Goal: Task Accomplishment & Management: Manage account settings

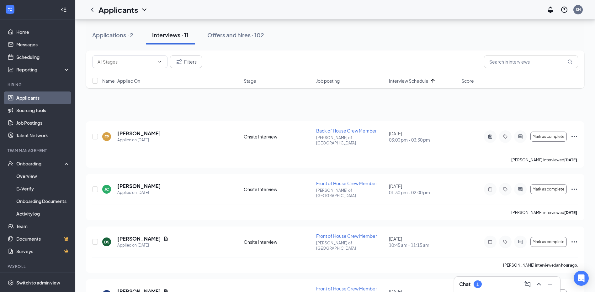
scroll to position [157, 0]
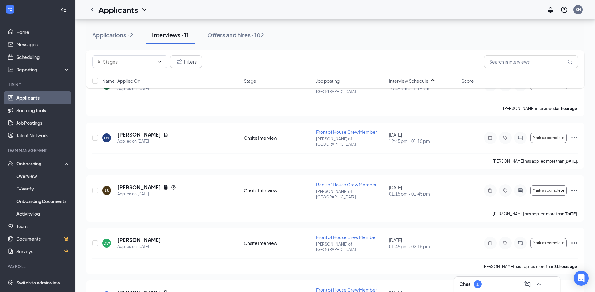
click at [496, 280] on div "Chat 1" at bounding box center [507, 284] width 96 height 10
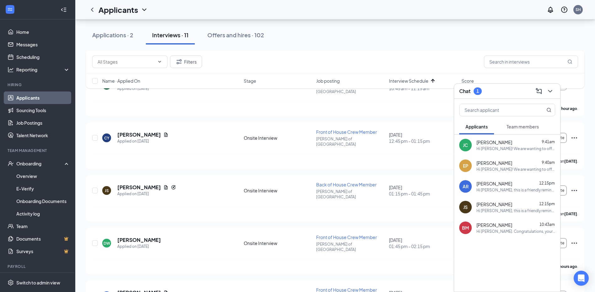
click at [513, 125] on span "Team members" at bounding box center [522, 127] width 32 height 6
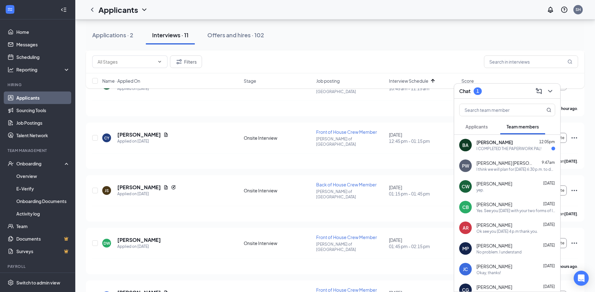
click at [505, 151] on div "I COMPLETED THE PAPERWORK PAL!" at bounding box center [508, 148] width 65 height 5
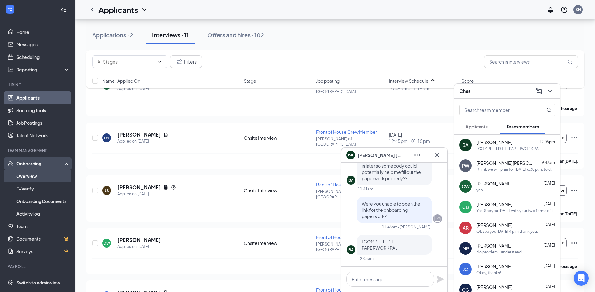
click at [35, 180] on link "Overview" at bounding box center [43, 176] width 54 height 13
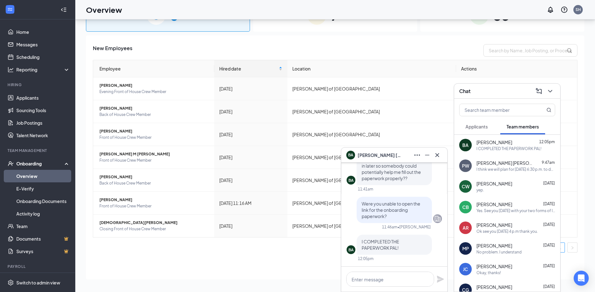
scroll to position [28, 0]
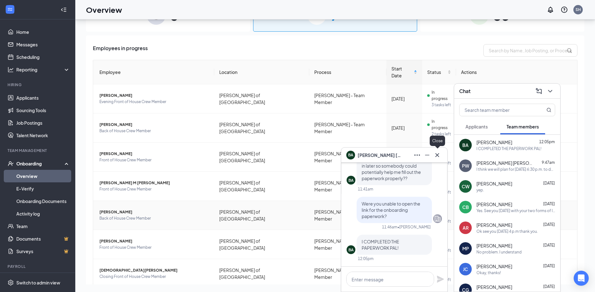
click at [435, 157] on icon "Cross" at bounding box center [437, 155] width 8 height 8
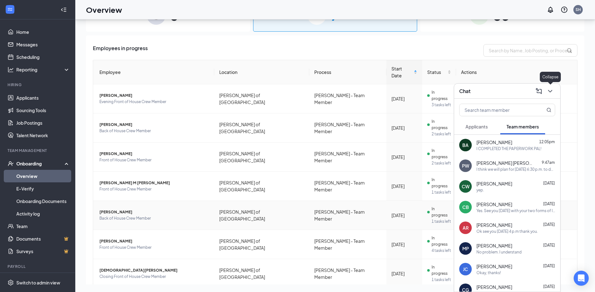
click at [548, 93] on icon "ChevronDown" at bounding box center [550, 91] width 8 height 8
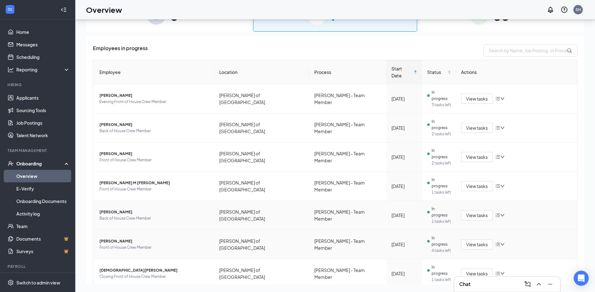
click at [113, 238] on span "[PERSON_NAME]" at bounding box center [154, 241] width 110 height 6
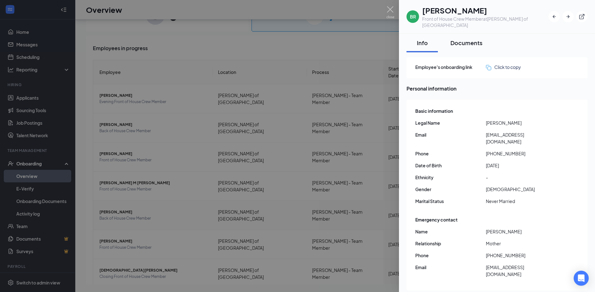
click at [470, 39] on div "Documents" at bounding box center [466, 43] width 32 height 8
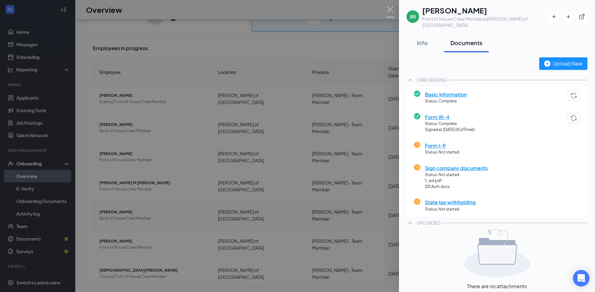
click at [577, 275] on div "Open Intercom Messenger" at bounding box center [581, 278] width 17 height 17
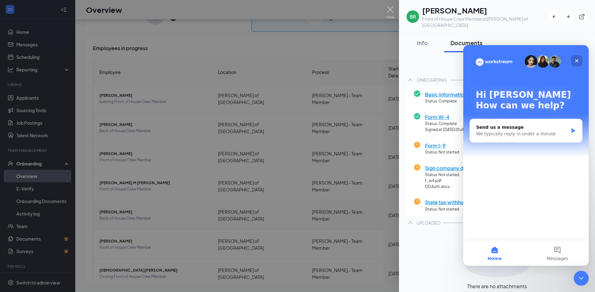
click at [577, 60] on icon "Close" at bounding box center [576, 60] width 3 height 3
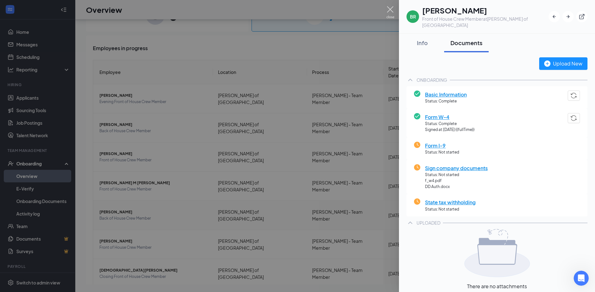
click at [389, 14] on img at bounding box center [390, 12] width 8 height 12
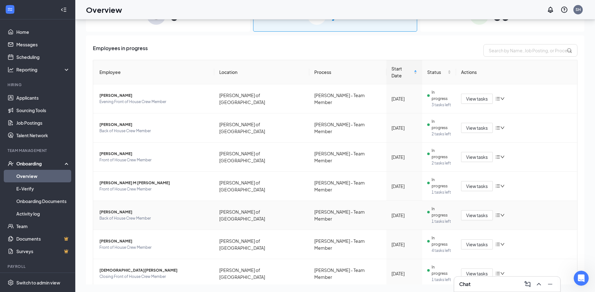
click at [509, 286] on div "Chat" at bounding box center [507, 284] width 96 height 10
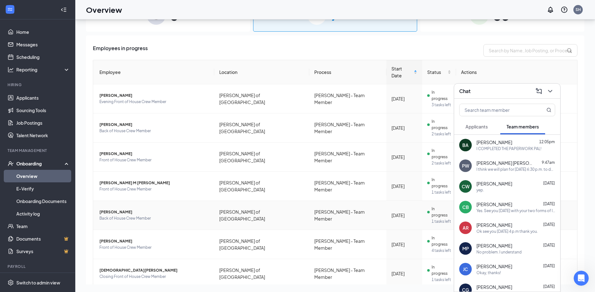
click at [496, 150] on div "I COMPLETED THE PAPERWORK PAL!" at bounding box center [508, 148] width 65 height 5
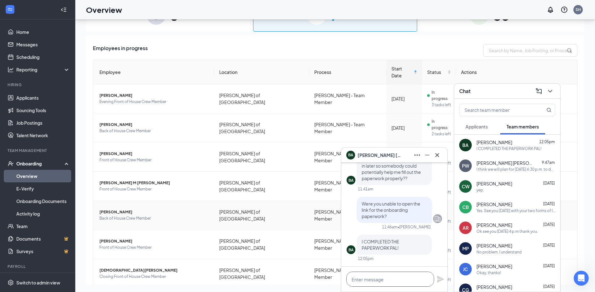
click at [377, 281] on textarea at bounding box center [390, 279] width 88 height 15
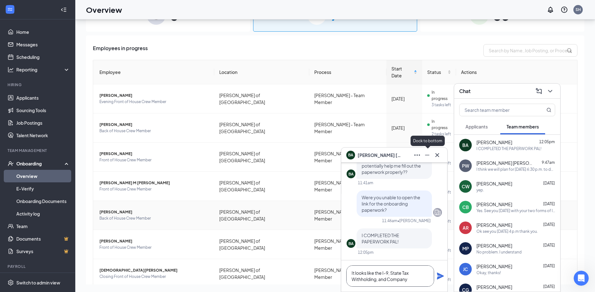
type textarea "It looks like the I-9, State Tax Withholding, and Company"
click at [426, 154] on icon "Minimize" at bounding box center [427, 155] width 8 height 8
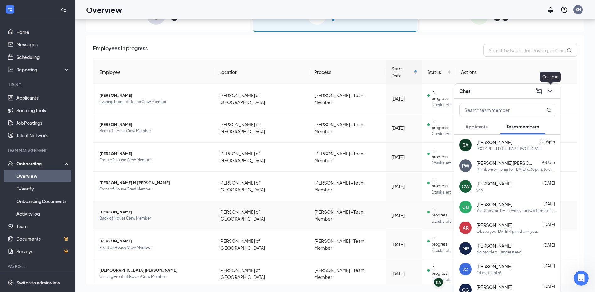
click at [550, 94] on icon "ChevronDown" at bounding box center [550, 91] width 8 height 8
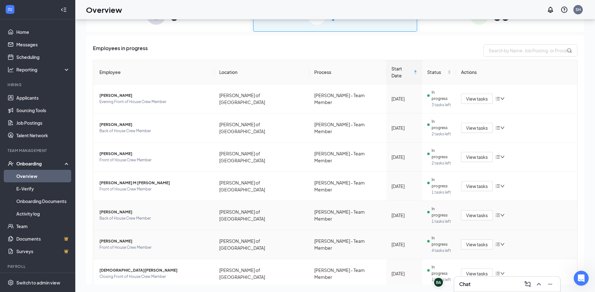
click at [112, 238] on span "[PERSON_NAME]" at bounding box center [154, 241] width 110 height 6
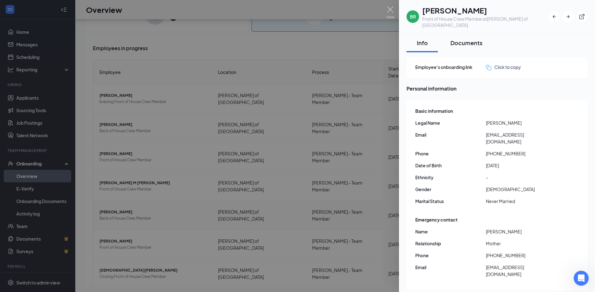
click at [463, 39] on div "Documents" at bounding box center [466, 43] width 32 height 8
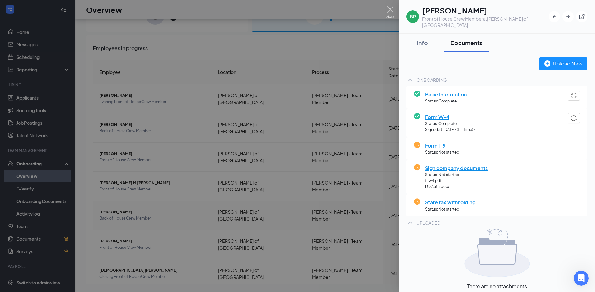
click at [391, 11] on img at bounding box center [390, 12] width 8 height 12
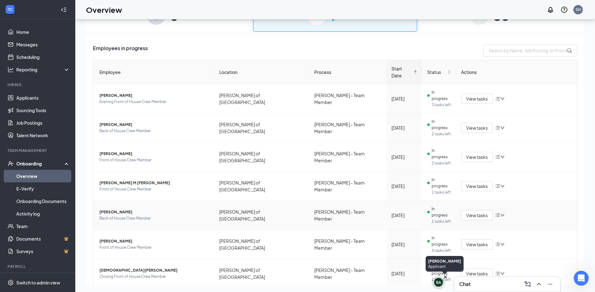
click at [439, 284] on div "BA" at bounding box center [438, 282] width 5 height 5
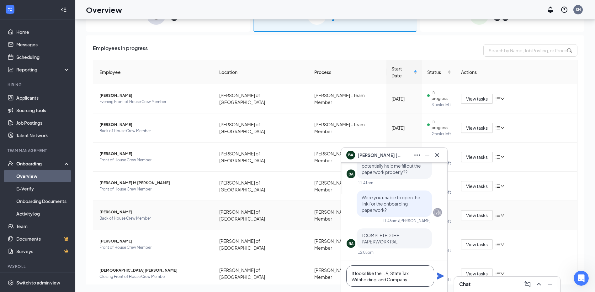
click at [410, 280] on textarea "It looks like the I-9, State Tax Withholding, and Company" at bounding box center [390, 275] width 88 height 21
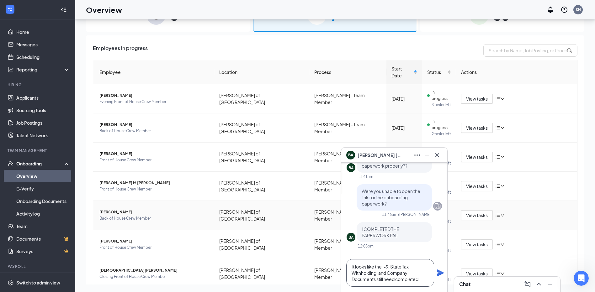
type textarea "It looks like the I-9, State Tax Withholding, and Company Documents still need …"
click at [440, 271] on icon "Plane" at bounding box center [440, 273] width 8 height 8
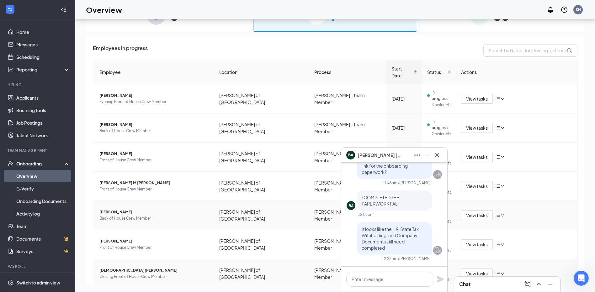
scroll to position [0, 0]
click at [437, 155] on icon "Cross" at bounding box center [437, 155] width 4 height 4
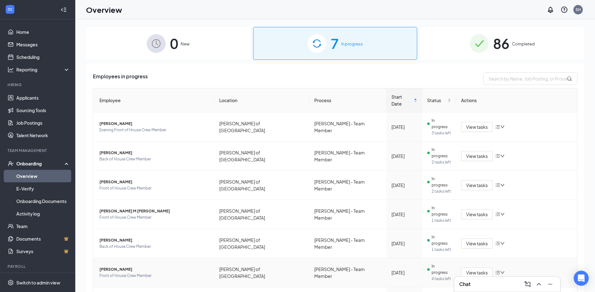
click at [118, 266] on span "[PERSON_NAME]" at bounding box center [154, 269] width 110 height 6
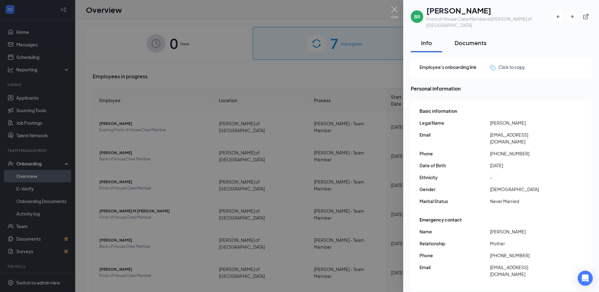
click at [470, 39] on div "Documents" at bounding box center [471, 43] width 32 height 8
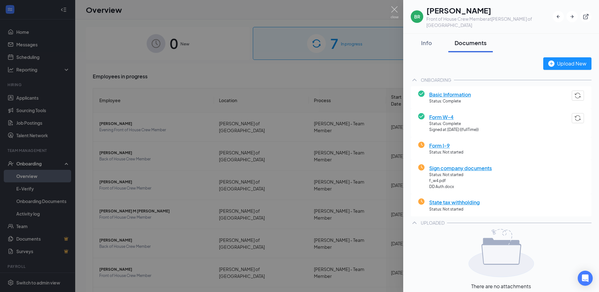
click at [436, 142] on span "Form I-9" at bounding box center [446, 146] width 34 height 8
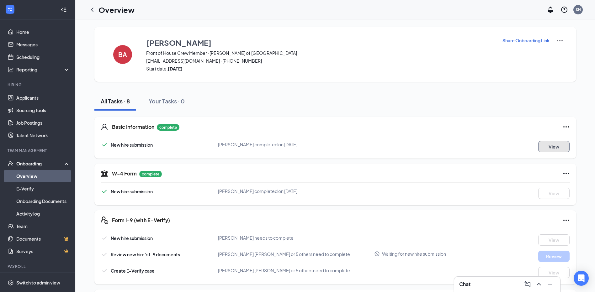
click at [546, 150] on button "View" at bounding box center [553, 146] width 31 height 11
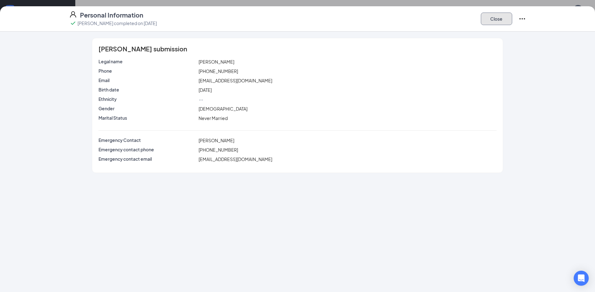
click at [495, 15] on button "Close" at bounding box center [496, 19] width 31 height 13
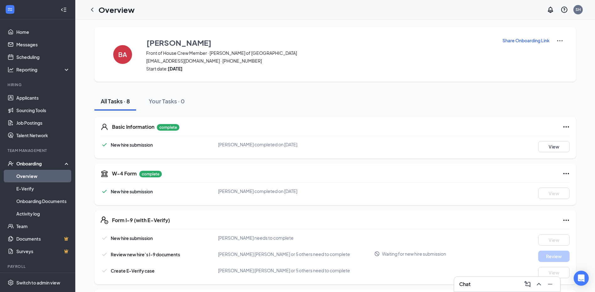
click at [504, 285] on div "Chat" at bounding box center [507, 284] width 96 height 10
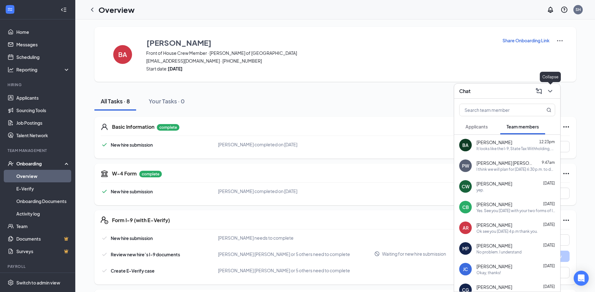
click at [549, 93] on icon "ChevronDown" at bounding box center [550, 91] width 8 height 8
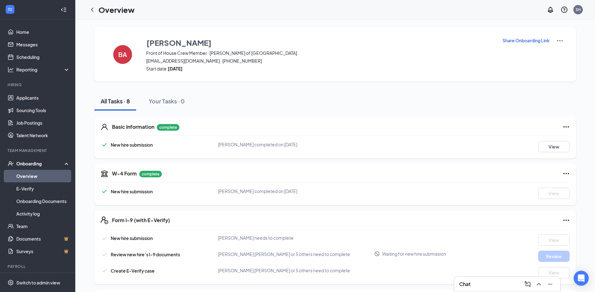
drag, startPoint x: 22, startPoint y: 167, endPoint x: 26, endPoint y: 169, distance: 4.3
click at [24, 169] on div "Onboarding" at bounding box center [37, 163] width 75 height 13
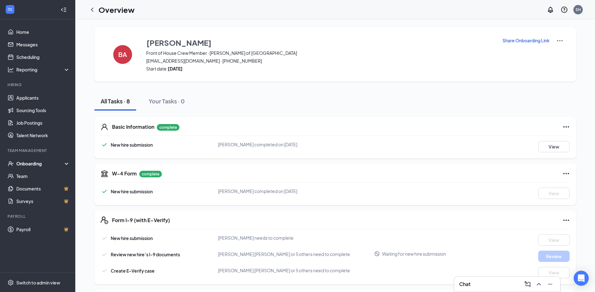
click at [21, 165] on div "Onboarding" at bounding box center [40, 163] width 48 height 6
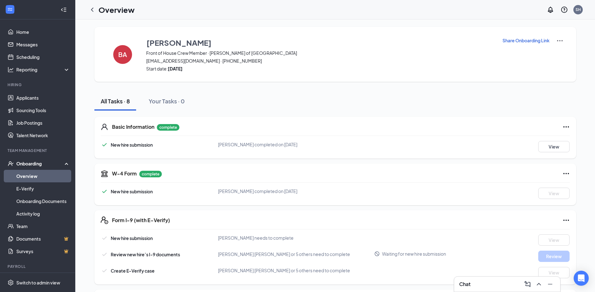
click at [27, 177] on link "Overview" at bounding box center [43, 176] width 54 height 13
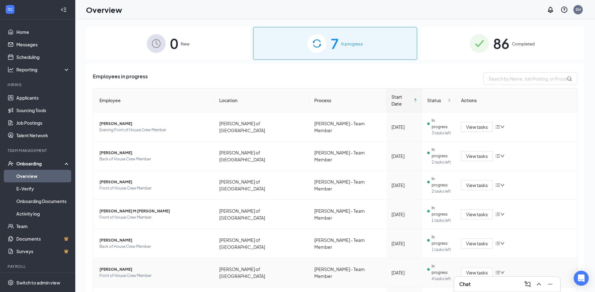
click at [134, 273] on span "Front of House Crew Member" at bounding box center [154, 276] width 110 height 6
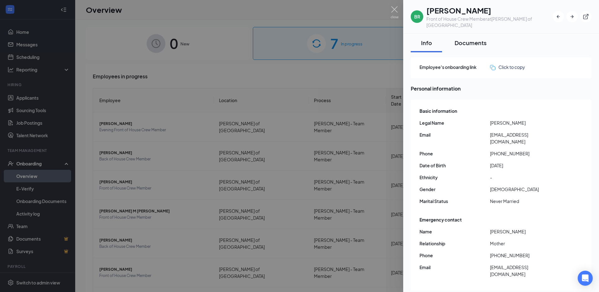
click at [468, 39] on div "Documents" at bounding box center [471, 43] width 32 height 8
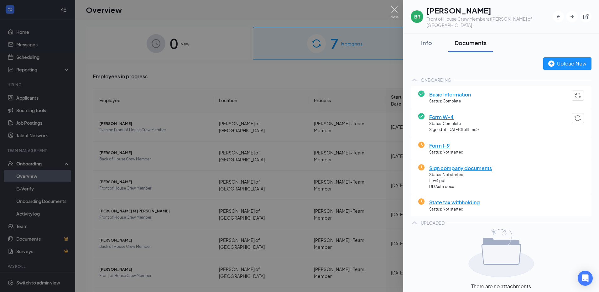
click at [393, 10] on img at bounding box center [395, 12] width 8 height 12
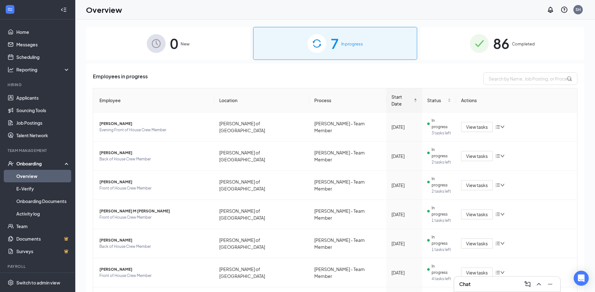
click at [501, 284] on div "Chat" at bounding box center [507, 284] width 96 height 10
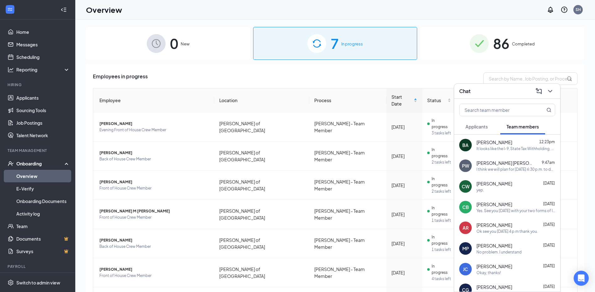
click at [490, 141] on span "[PERSON_NAME]" at bounding box center [494, 142] width 36 height 6
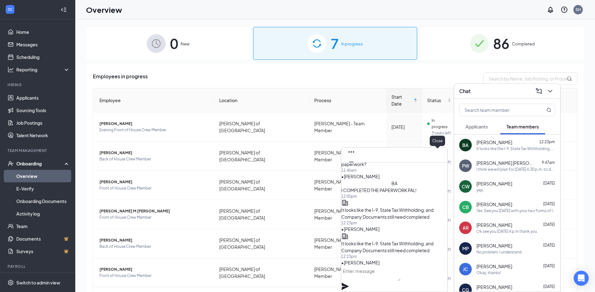
click at [356, 167] on button at bounding box center [351, 172] width 10 height 10
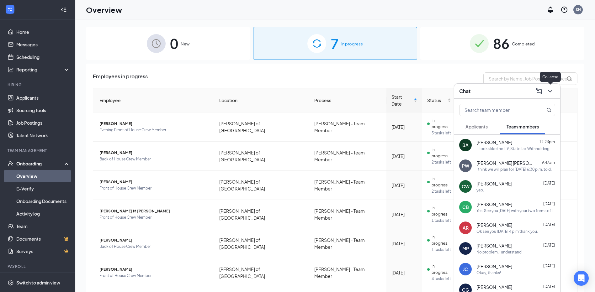
click at [547, 92] on icon "ChevronDown" at bounding box center [550, 91] width 8 height 8
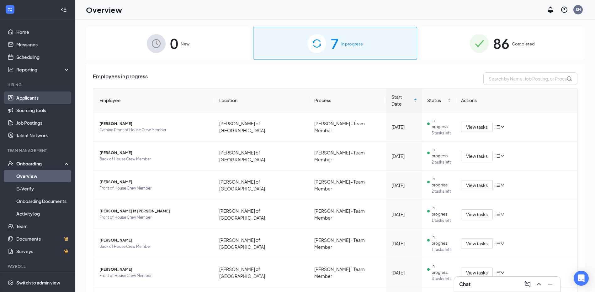
click at [30, 95] on link "Applicants" at bounding box center [43, 98] width 54 height 13
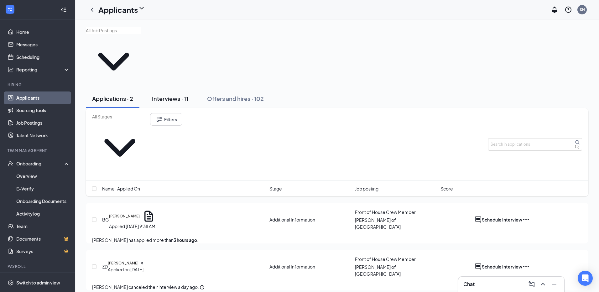
click at [163, 95] on div "Interviews · 11" at bounding box center [170, 99] width 36 height 8
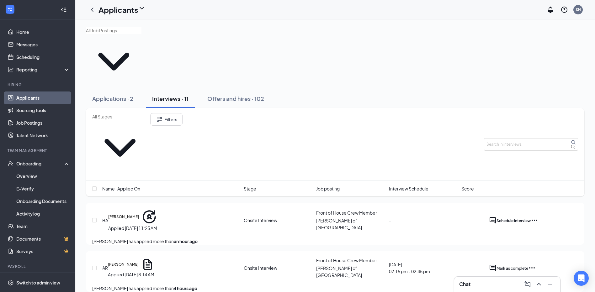
click at [538, 217] on icon "Ellipses" at bounding box center [534, 221] width 8 height 8
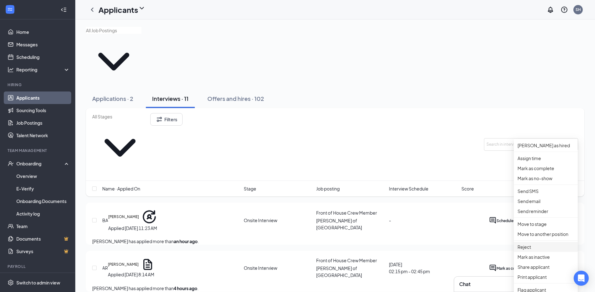
click at [541, 250] on p "Reject" at bounding box center [545, 247] width 56 height 7
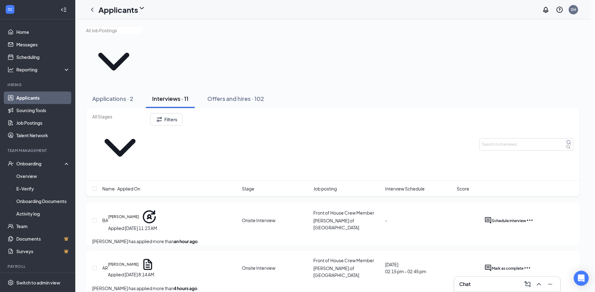
type textarea "Duplicate application"
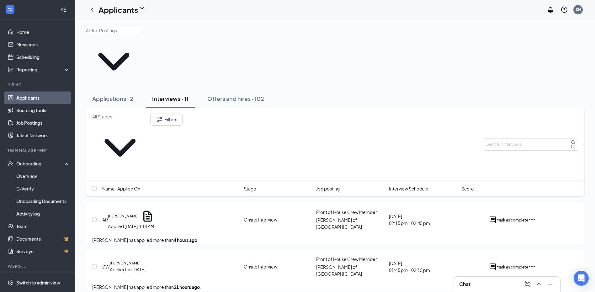
click at [479, 285] on div "Chat" at bounding box center [507, 284] width 96 height 10
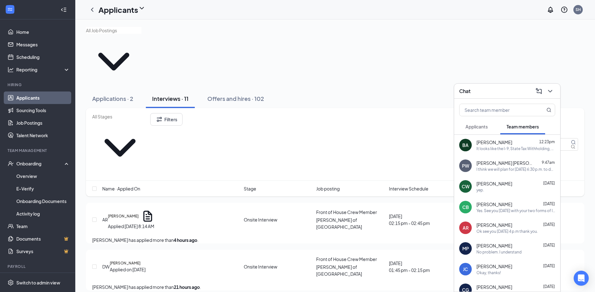
click at [487, 143] on span "[PERSON_NAME]" at bounding box center [494, 142] width 36 height 6
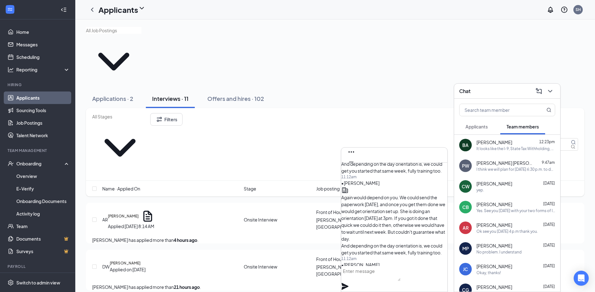
scroll to position [-376, 0]
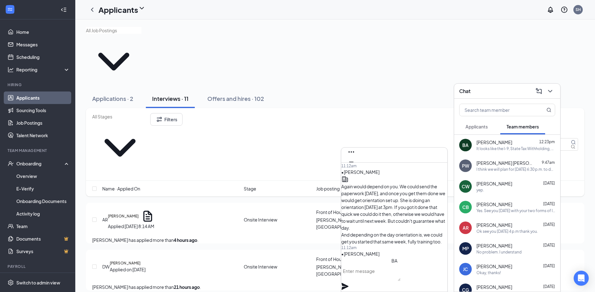
drag, startPoint x: 377, startPoint y: 217, endPoint x: 359, endPoint y: 207, distance: 20.3
drag, startPoint x: 359, startPoint y: 207, endPoint x: 399, endPoint y: 214, distance: 40.5
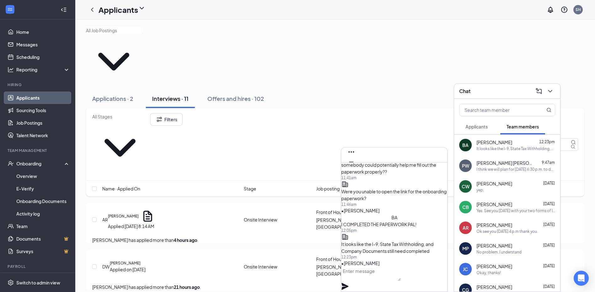
scroll to position [-31, 0]
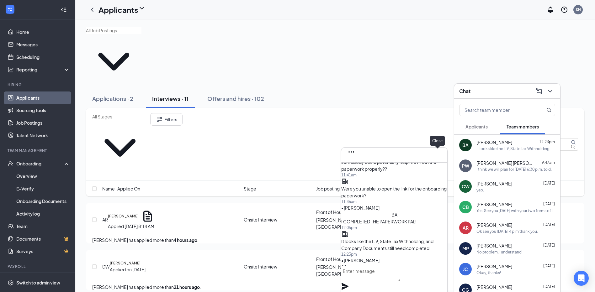
click at [355, 168] on icon "Cross" at bounding box center [351, 172] width 8 height 8
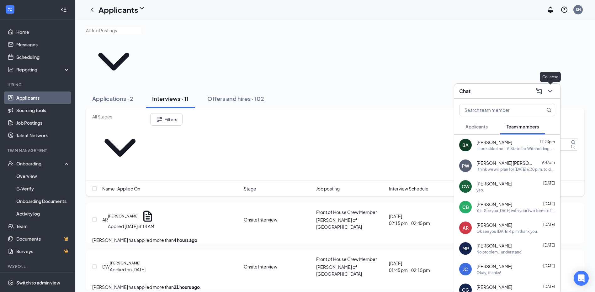
click at [551, 92] on icon "ChevronDown" at bounding box center [550, 91] width 8 height 8
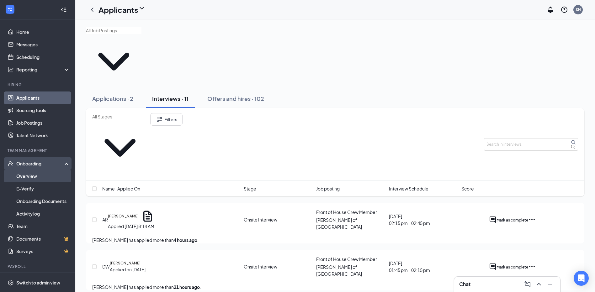
click at [27, 176] on link "Overview" at bounding box center [43, 176] width 54 height 13
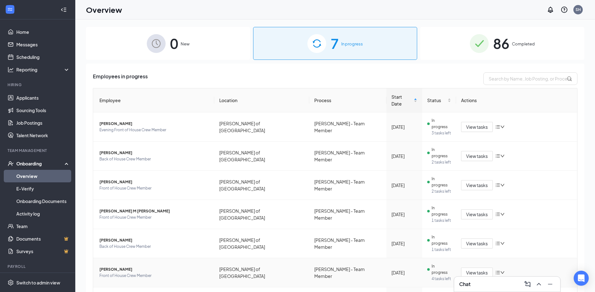
click at [139, 266] on span "[PERSON_NAME]" at bounding box center [154, 269] width 110 height 6
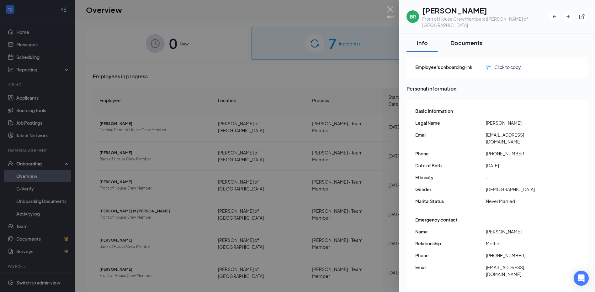
click at [475, 39] on div "Documents" at bounding box center [466, 43] width 32 height 8
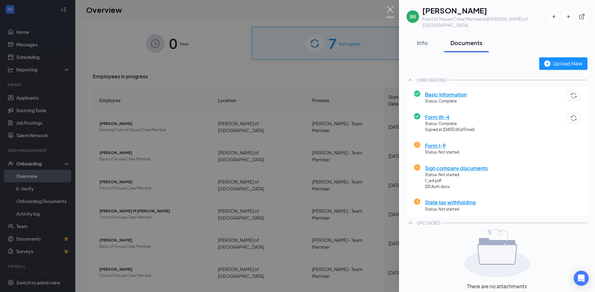
click at [391, 13] on img at bounding box center [390, 12] width 8 height 12
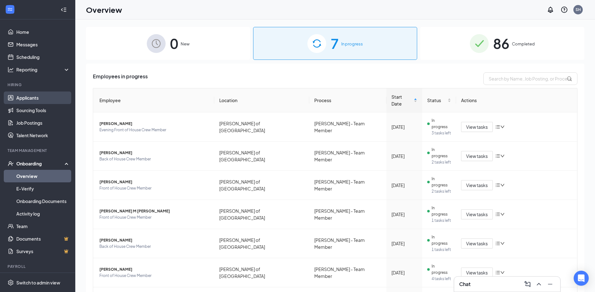
click at [35, 102] on link "Applicants" at bounding box center [43, 98] width 54 height 13
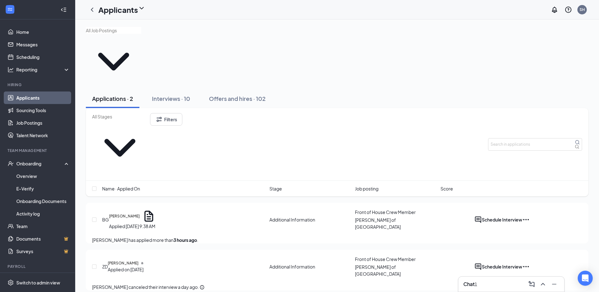
click at [477, 281] on div "1" at bounding box center [476, 284] width 3 height 7
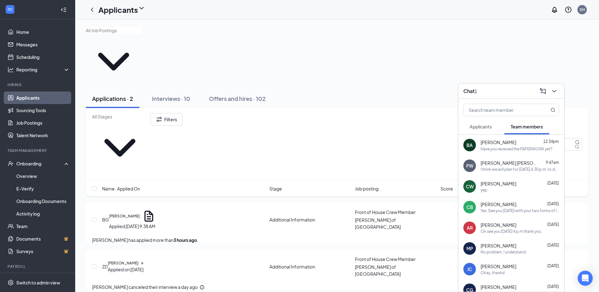
click at [512, 148] on div "Have you received the PAPERWORK yet?" at bounding box center [517, 148] width 72 height 5
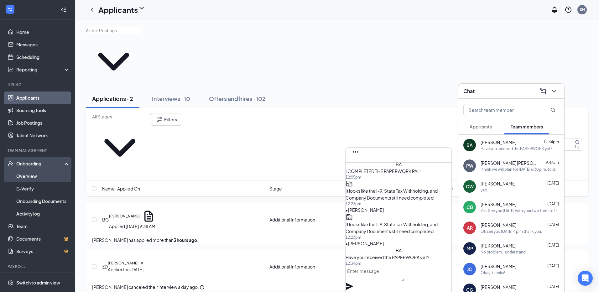
click at [37, 178] on link "Overview" at bounding box center [43, 176] width 54 height 13
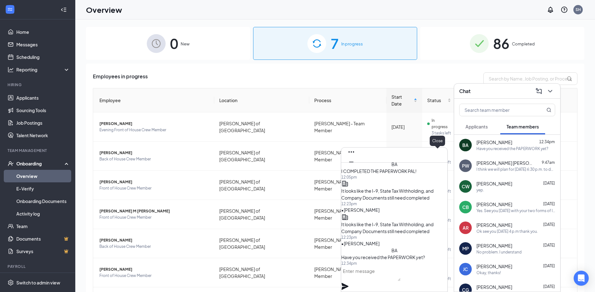
click at [355, 168] on icon "Cross" at bounding box center [351, 172] width 8 height 8
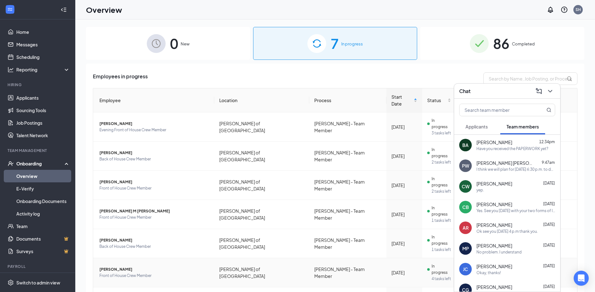
click at [159, 266] on span "[PERSON_NAME]" at bounding box center [154, 269] width 110 height 6
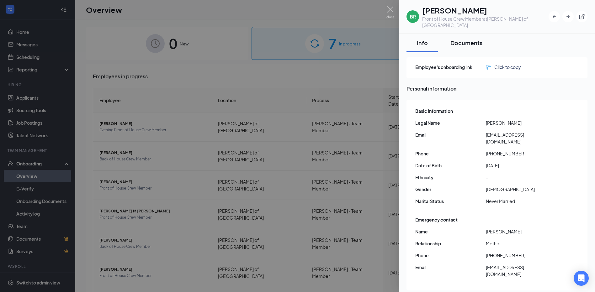
click at [463, 39] on div "Documents" at bounding box center [466, 43] width 32 height 8
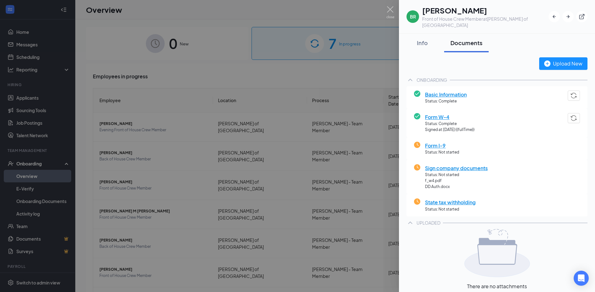
click at [386, 10] on div at bounding box center [297, 146] width 595 height 292
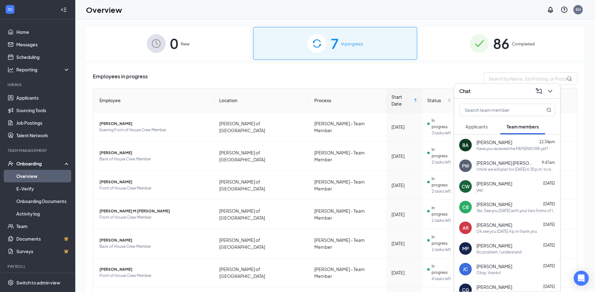
click at [496, 144] on span "[PERSON_NAME]" at bounding box center [494, 142] width 36 height 6
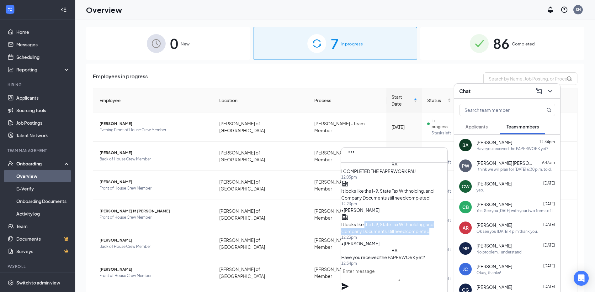
drag, startPoint x: 387, startPoint y: 215, endPoint x: 380, endPoint y: 197, distance: 19.4
click at [380, 221] on p "It looks like the I-9, State Tax Withholding, and Company Documents still need …" at bounding box center [394, 228] width 106 height 14
drag, startPoint x: 380, startPoint y: 197, endPoint x: 394, endPoint y: 210, distance: 18.6
copy span "the I-9, State Tax Withholding, and Company Documents still need completed"
click at [383, 281] on textarea at bounding box center [370, 273] width 59 height 15
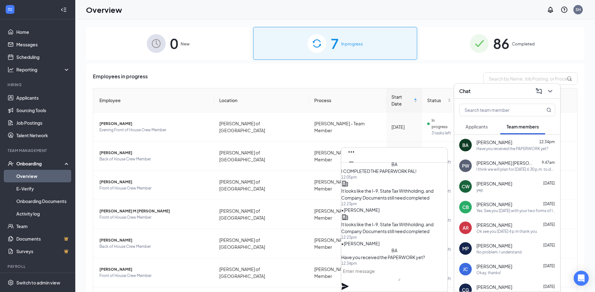
paste textarea "the I-9, State Tax Withholding, and Company Documents still need completed"
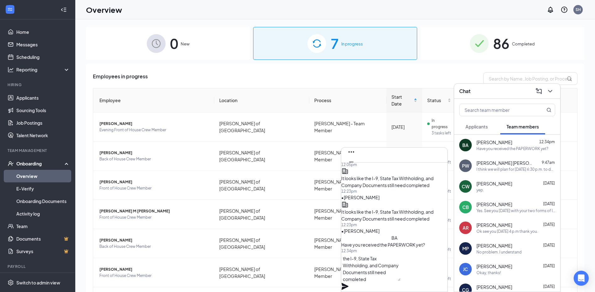
scroll to position [0, 0]
click at [352, 268] on textarea "the I-9, State Tax Withholding, and Company Documents still need completed" at bounding box center [370, 268] width 59 height 28
type textarea "The I-9, State Tax Withholding, and Company Documents still need completed"
click at [348, 283] on icon "Plane" at bounding box center [344, 286] width 7 height 7
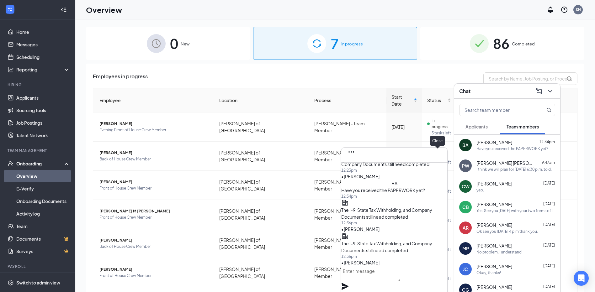
click at [355, 168] on icon "Cross" at bounding box center [351, 172] width 8 height 8
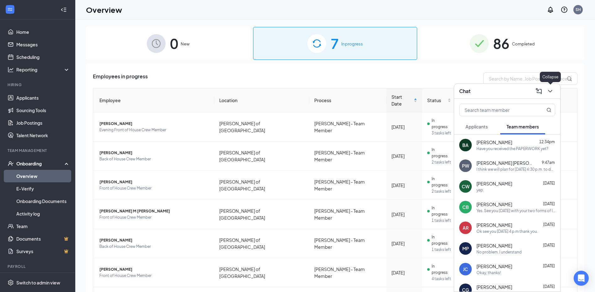
click at [548, 91] on icon "ChevronDown" at bounding box center [550, 91] width 8 height 8
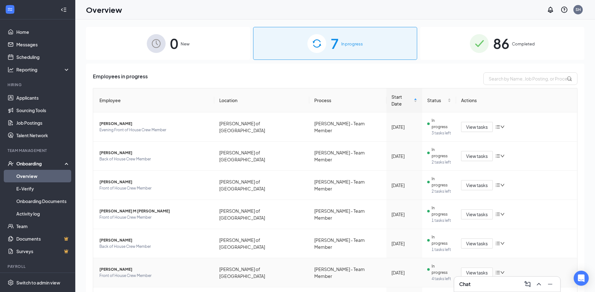
click at [167, 273] on span "Front of House Crew Member" at bounding box center [154, 276] width 110 height 6
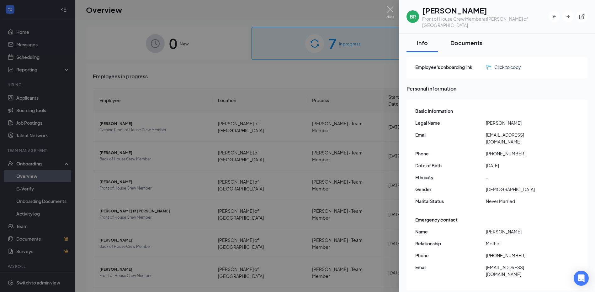
click at [465, 39] on div "Documents" at bounding box center [466, 43] width 32 height 8
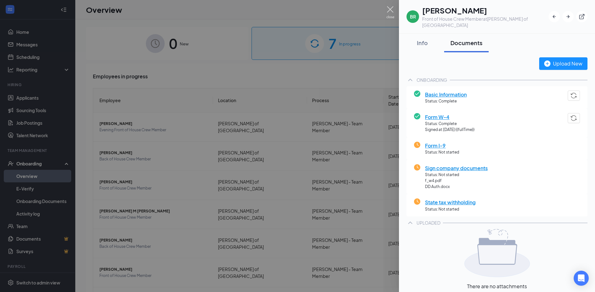
click at [394, 13] on img at bounding box center [390, 12] width 8 height 12
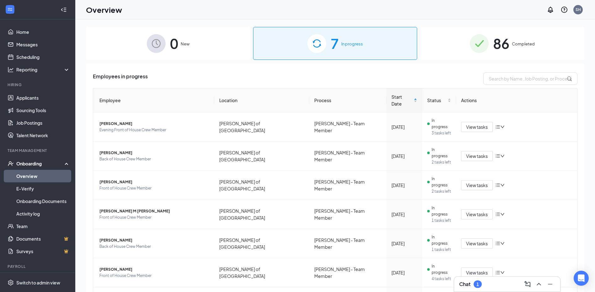
click at [482, 282] on div "Chat 1" at bounding box center [507, 284] width 96 height 10
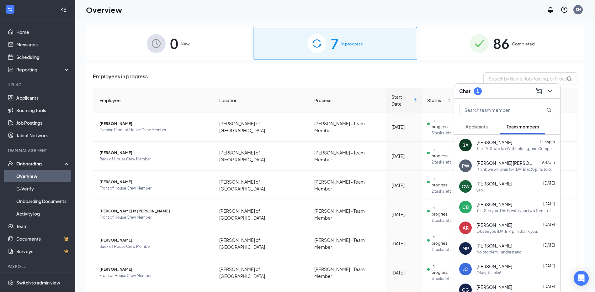
click at [483, 129] on span "Applicants" at bounding box center [476, 127] width 22 height 6
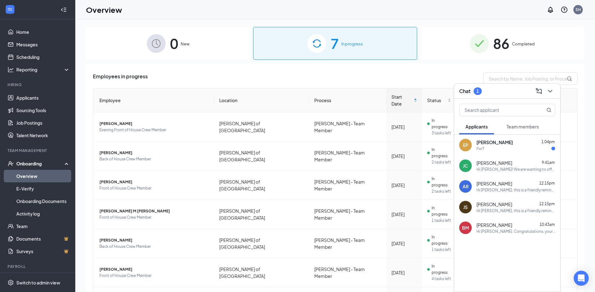
click at [497, 147] on div "For?" at bounding box center [515, 148] width 79 height 5
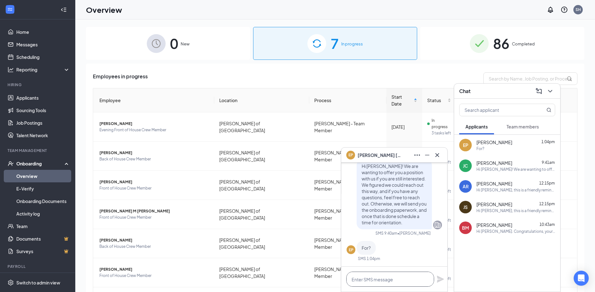
click at [384, 282] on textarea at bounding box center [390, 279] width 88 height 15
type textarea "What do you mean? For?"
click at [444, 282] on div "What do you mean? For?" at bounding box center [394, 279] width 106 height 25
click at [439, 279] on icon "Plane" at bounding box center [440, 280] width 8 height 8
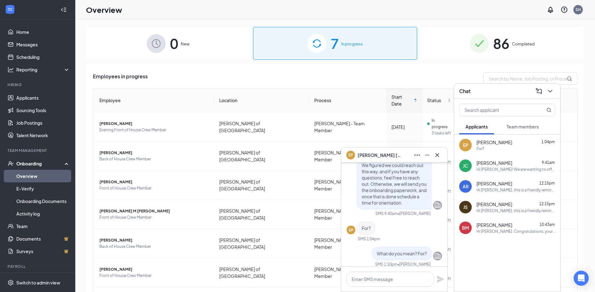
scroll to position [0, 0]
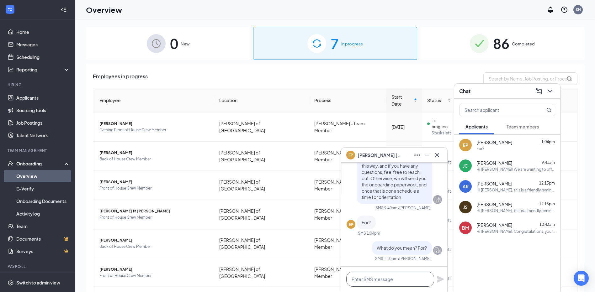
click at [390, 277] on textarea at bounding box center [390, 279] width 88 height 15
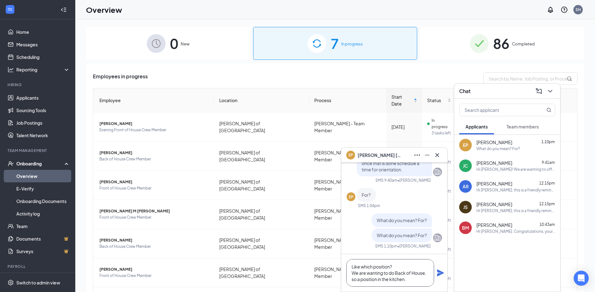
type textarea "Like which position? We are wanting to do Back of House, so a position in the k…"
click at [439, 275] on icon "Plane" at bounding box center [440, 273] width 7 height 7
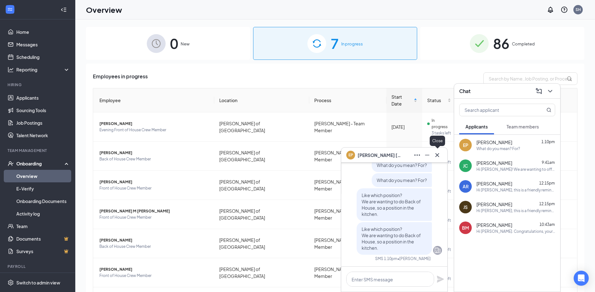
click at [437, 157] on icon "Cross" at bounding box center [437, 155] width 8 height 8
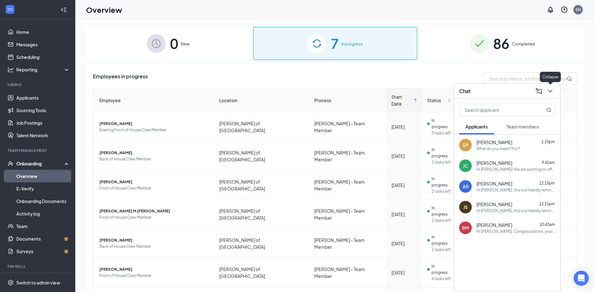
click at [549, 90] on icon "ChevronDown" at bounding box center [550, 91] width 8 height 8
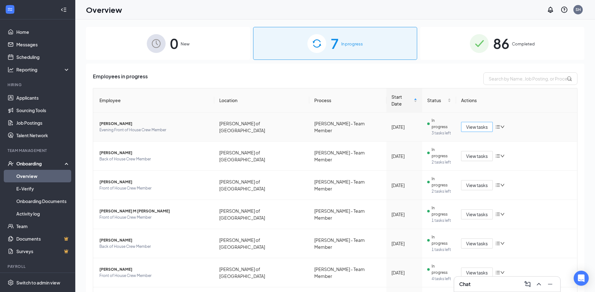
click at [484, 123] on span "View tasks" at bounding box center [477, 126] width 22 height 7
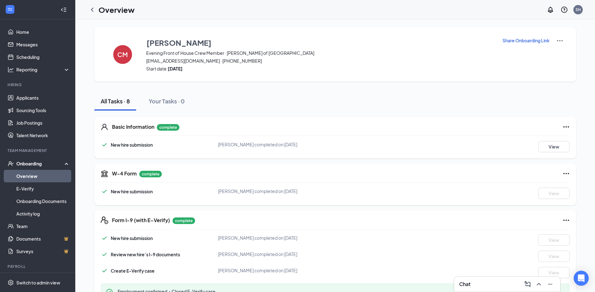
click at [29, 179] on link "Overview" at bounding box center [43, 176] width 54 height 13
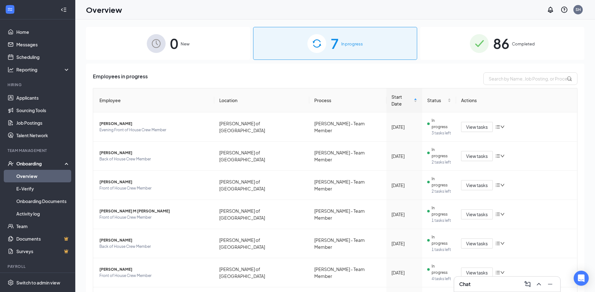
click at [487, 281] on div "Chat" at bounding box center [507, 284] width 96 height 10
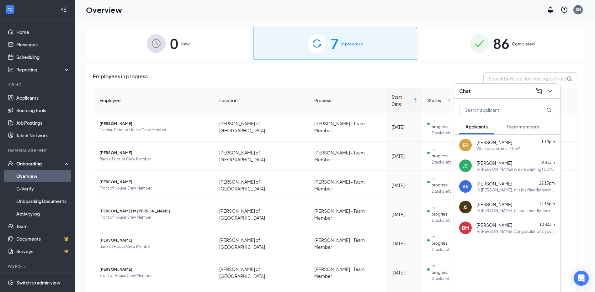
click at [502, 148] on div "What do you mean? For?" at bounding box center [498, 148] width 44 height 5
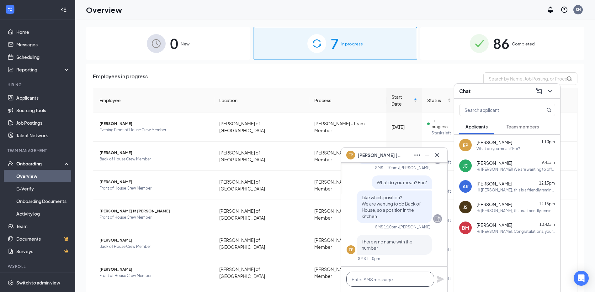
click at [381, 276] on textarea at bounding box center [390, 279] width 88 height 15
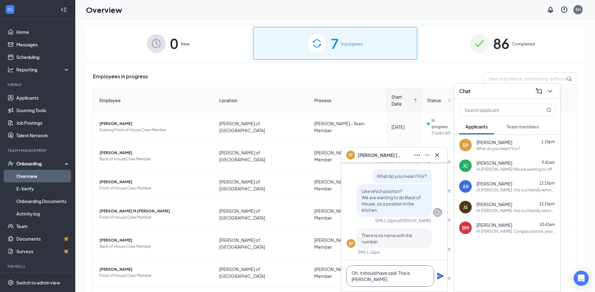
type textarea "Oh, it should have said. This is [PERSON_NAME]"
click at [439, 278] on icon "Plane" at bounding box center [440, 276] width 7 height 7
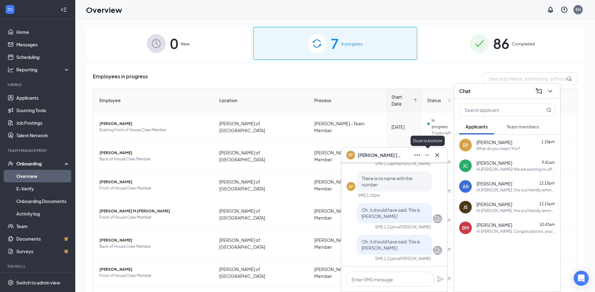
click at [428, 156] on icon "Minimize" at bounding box center [427, 155] width 8 height 8
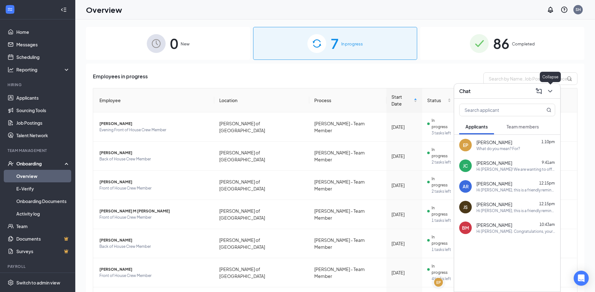
click at [552, 91] on icon "ChevronDown" at bounding box center [550, 91] width 8 height 8
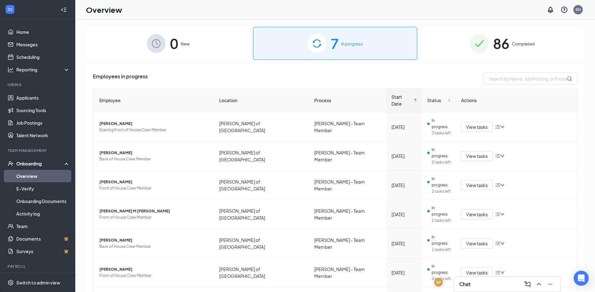
click at [497, 283] on div "Chat" at bounding box center [507, 284] width 96 height 10
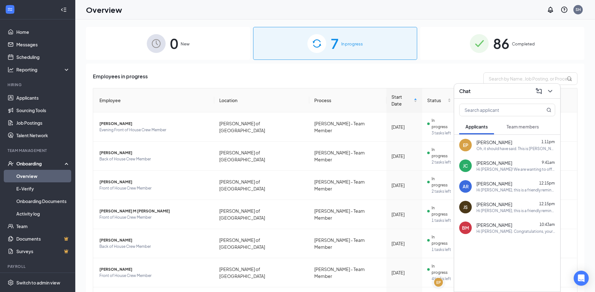
click at [519, 123] on button "Team members" at bounding box center [522, 127] width 45 height 16
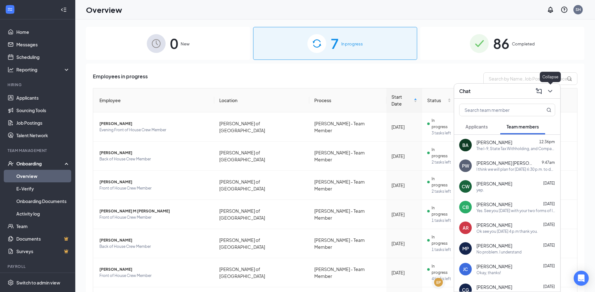
click at [554, 92] on button at bounding box center [550, 91] width 10 height 10
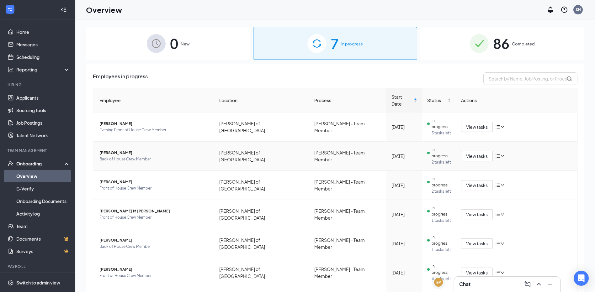
click at [122, 150] on span "[PERSON_NAME]" at bounding box center [154, 153] width 110 height 6
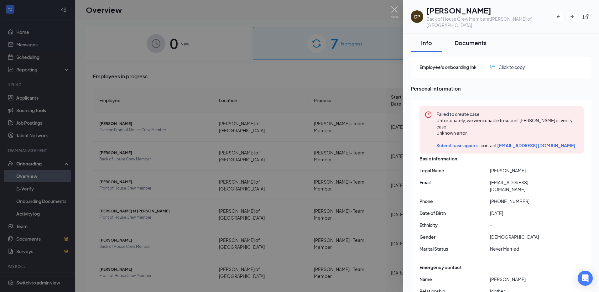
click at [480, 39] on div "Documents" at bounding box center [471, 43] width 32 height 8
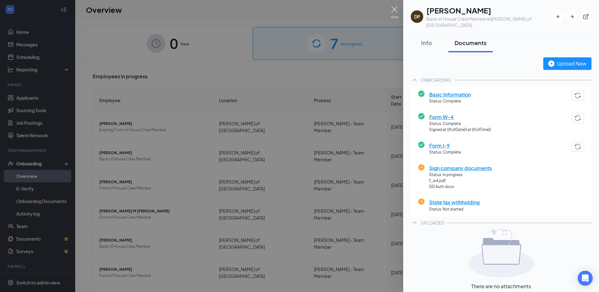
click at [394, 8] on img at bounding box center [395, 12] width 8 height 12
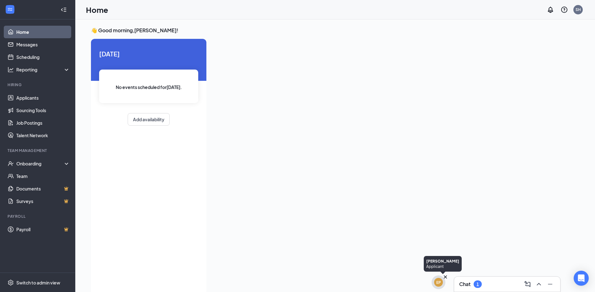
click at [440, 282] on div "EP" at bounding box center [438, 282] width 5 height 5
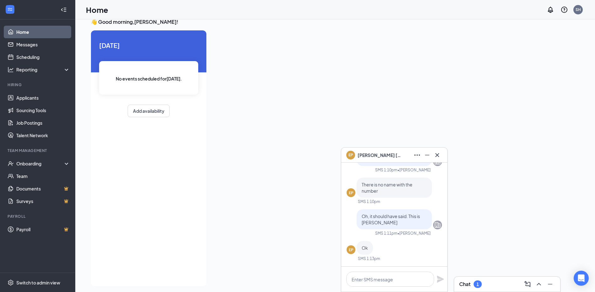
scroll to position [13, 0]
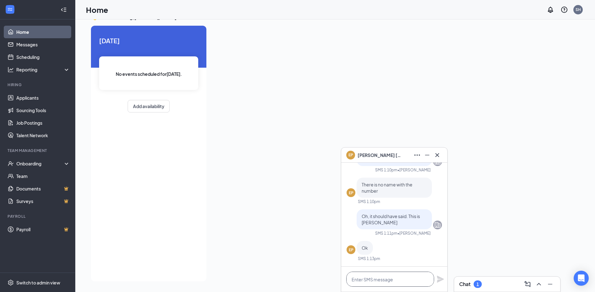
click at [384, 281] on textarea at bounding box center [390, 279] width 88 height 15
click at [396, 274] on textarea at bounding box center [390, 279] width 88 height 15
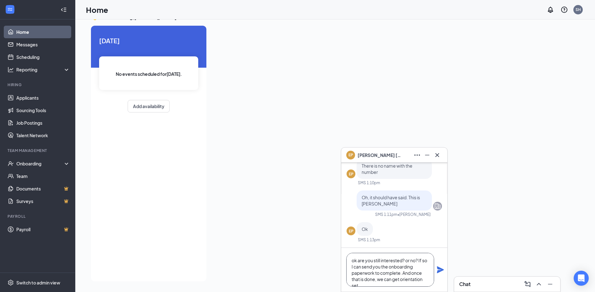
scroll to position [7, 0]
type textarea "ok are you still interested? or no? If so I can send you the onboarding paperwo…"
click at [439, 270] on icon "Plane" at bounding box center [440, 269] width 7 height 7
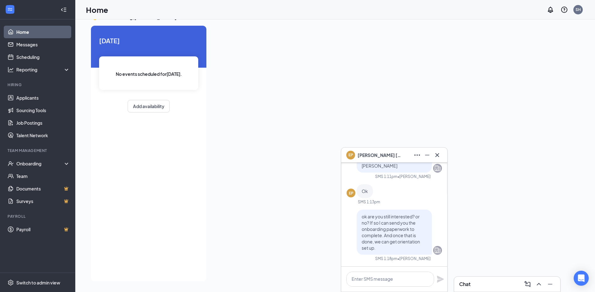
scroll to position [0, 0]
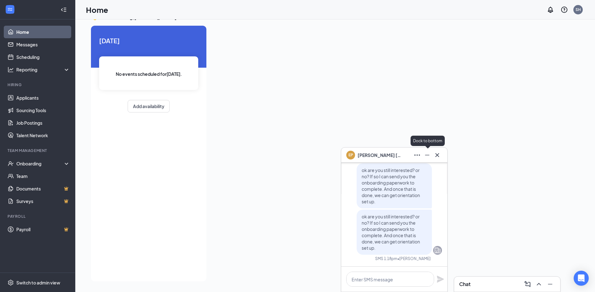
click at [429, 155] on icon "Minimize" at bounding box center [427, 155] width 8 height 8
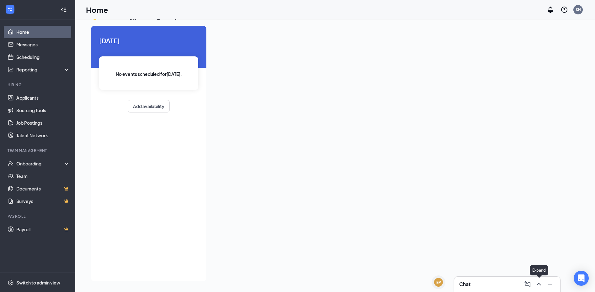
click at [540, 284] on icon "ChevronUp" at bounding box center [538, 284] width 4 height 3
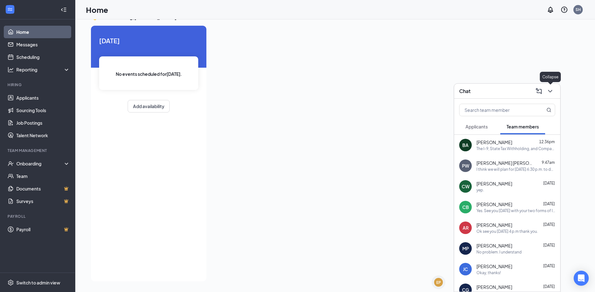
click at [552, 88] on icon "ChevronDown" at bounding box center [550, 91] width 8 height 8
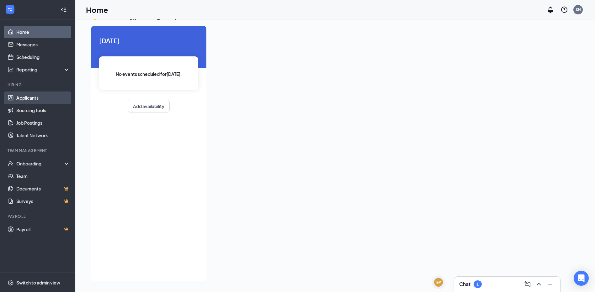
click at [30, 100] on link "Applicants" at bounding box center [43, 98] width 54 height 13
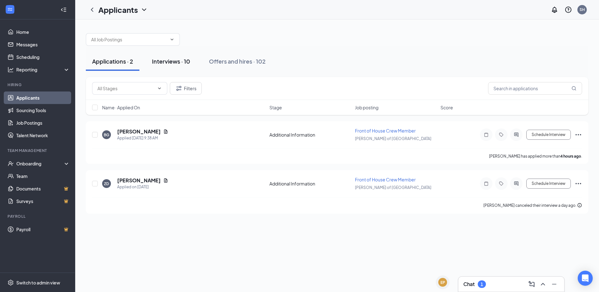
click at [161, 57] on button "Interviews · 10" at bounding box center [171, 61] width 51 height 19
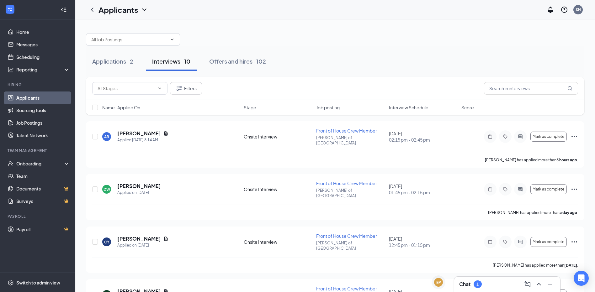
click at [399, 107] on span "Interview Schedule" at bounding box center [408, 107] width 39 height 6
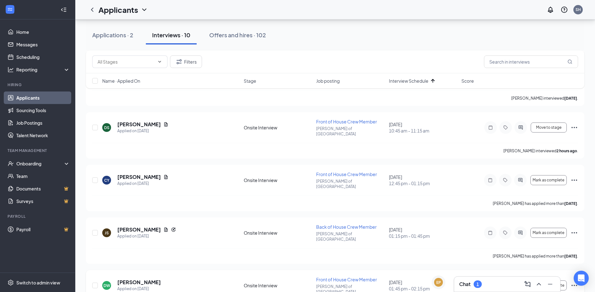
scroll to position [125, 0]
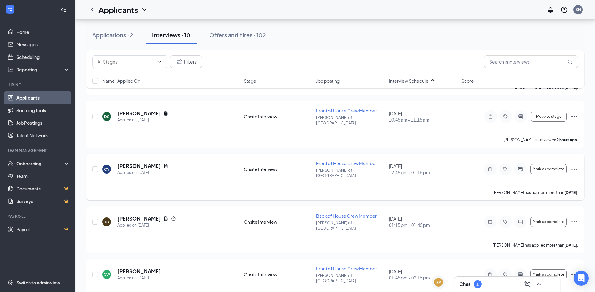
click at [570, 165] on icon "Ellipses" at bounding box center [574, 169] width 8 height 8
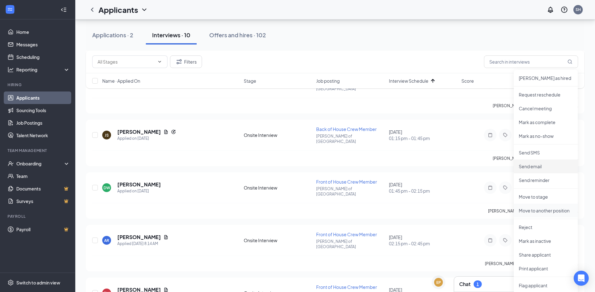
scroll to position [219, 0]
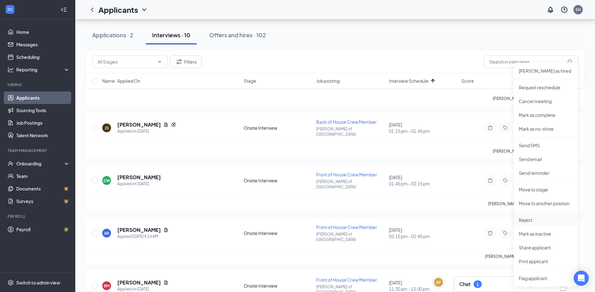
click at [534, 219] on p "Reject" at bounding box center [545, 220] width 54 height 6
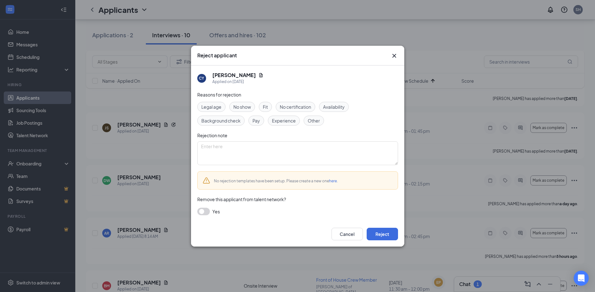
click at [264, 107] on span "Fit" at bounding box center [265, 106] width 5 height 7
click at [255, 149] on textarea at bounding box center [297, 153] width 201 height 24
type textarea "Very bad availability"
click at [389, 235] on button "Reject" at bounding box center [381, 234] width 31 height 13
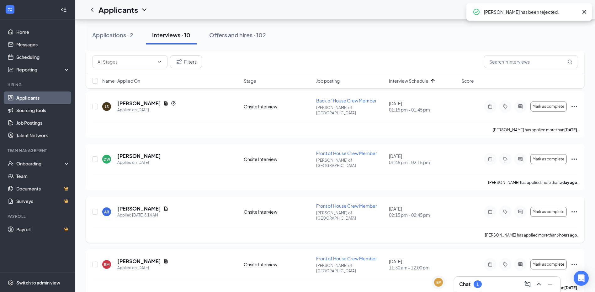
scroll to position [157, 0]
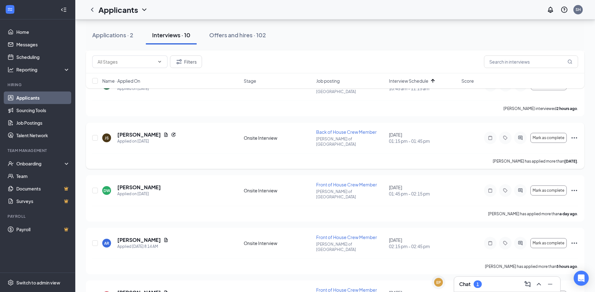
click at [571, 137] on icon "Ellipses" at bounding box center [574, 137] width 6 height 1
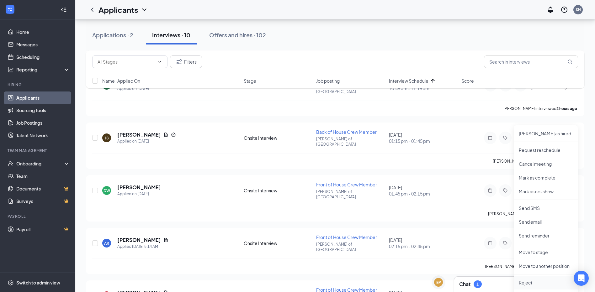
click at [542, 282] on p "Reject" at bounding box center [545, 283] width 54 height 6
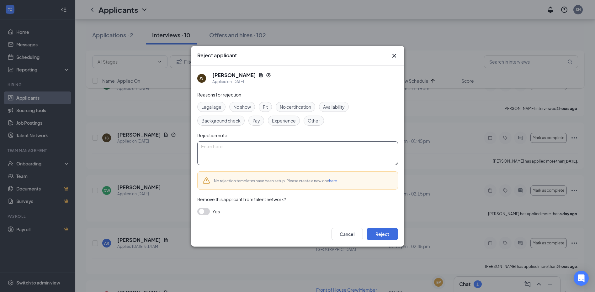
click at [231, 155] on textarea at bounding box center [297, 153] width 201 height 24
type textarea "has another job already that doesn't have a set schedule"
click at [265, 107] on span "Fit" at bounding box center [265, 106] width 5 height 7
click at [383, 235] on button "Reject" at bounding box center [381, 234] width 31 height 13
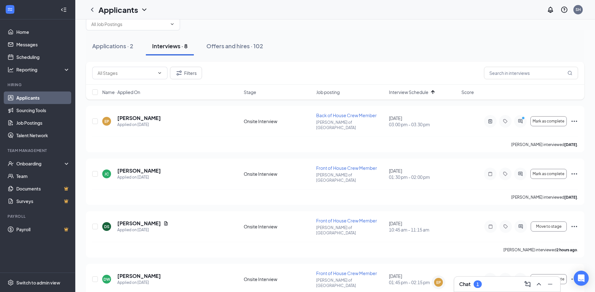
scroll to position [0, 0]
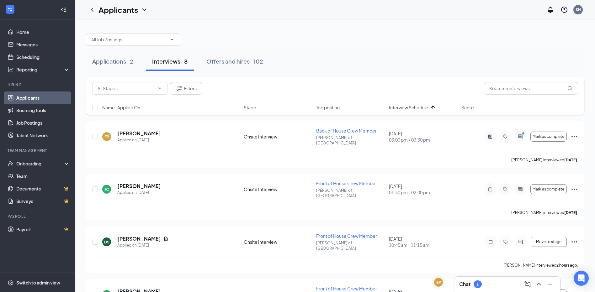
click at [474, 284] on div "1" at bounding box center [477, 285] width 8 height 8
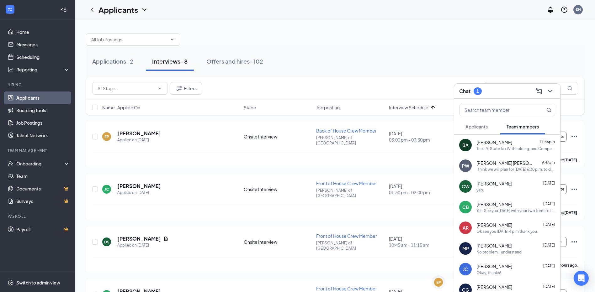
click at [489, 128] on button "Applicants" at bounding box center [476, 127] width 35 height 16
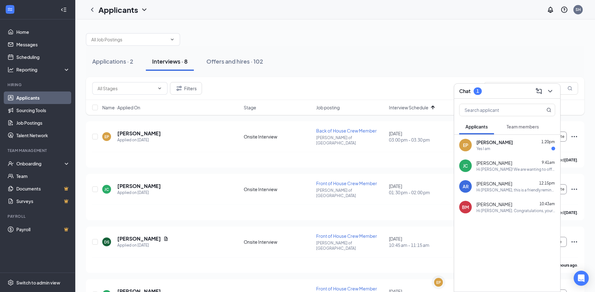
click at [496, 147] on div "Yes I am" at bounding box center [515, 148] width 79 height 5
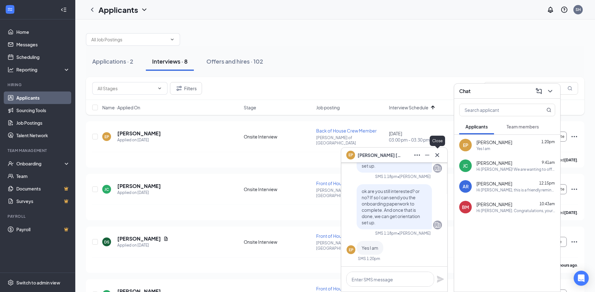
click at [434, 154] on icon "Cross" at bounding box center [437, 155] width 8 height 8
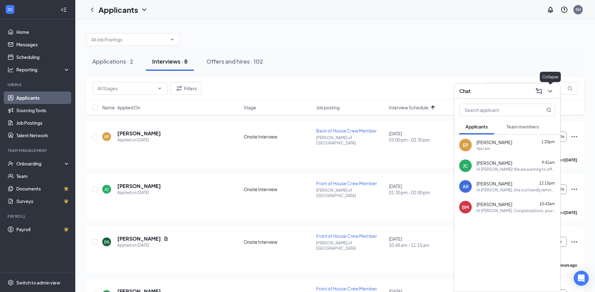
click at [549, 92] on icon "ChevronDown" at bounding box center [550, 91] width 8 height 8
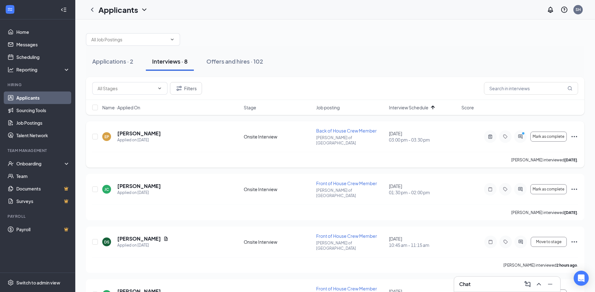
click at [573, 134] on icon "Ellipses" at bounding box center [574, 137] width 8 height 8
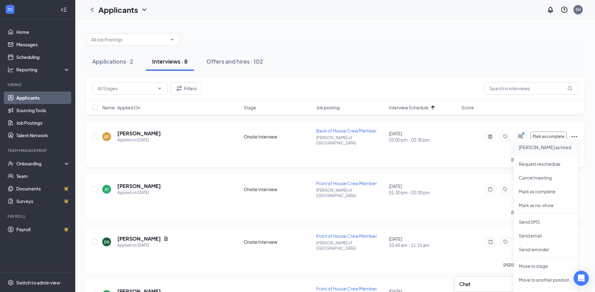
click at [559, 145] on p "[PERSON_NAME] as hired" at bounding box center [545, 147] width 54 height 6
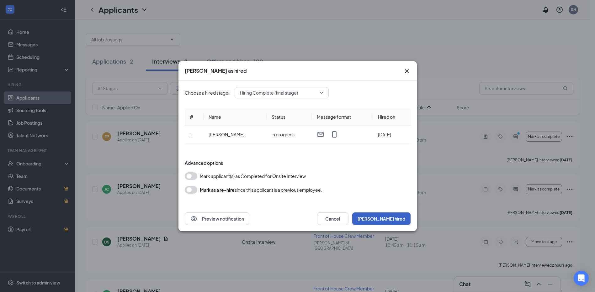
click at [396, 217] on button "[PERSON_NAME] hired" at bounding box center [381, 219] width 58 height 13
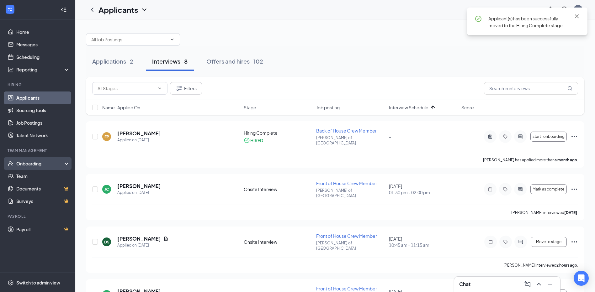
click at [31, 166] on div "Onboarding" at bounding box center [40, 163] width 48 height 6
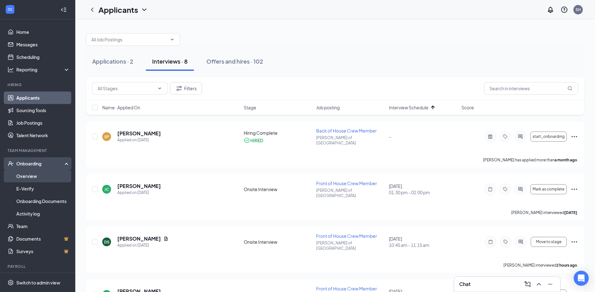
click at [30, 180] on link "Overview" at bounding box center [43, 176] width 54 height 13
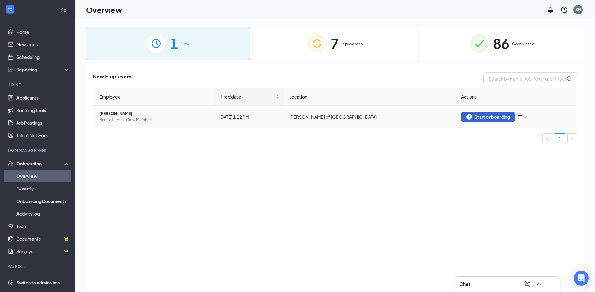
click at [494, 117] on div "Start onboarding" at bounding box center [488, 117] width 44 height 6
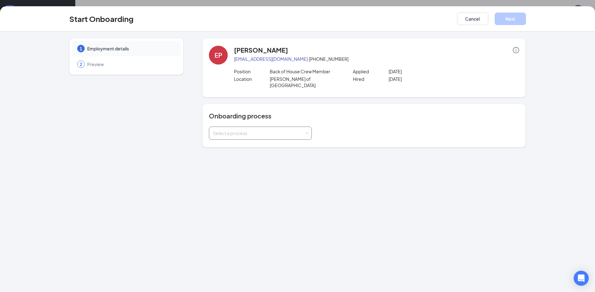
click at [297, 130] on div "Select a process" at bounding box center [259, 133] width 92 height 6
click at [287, 139] on li "[PERSON_NAME] - Team Member" at bounding box center [260, 140] width 103 height 11
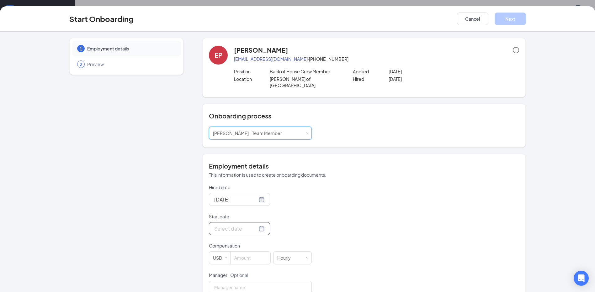
click at [252, 225] on div at bounding box center [239, 229] width 50 height 8
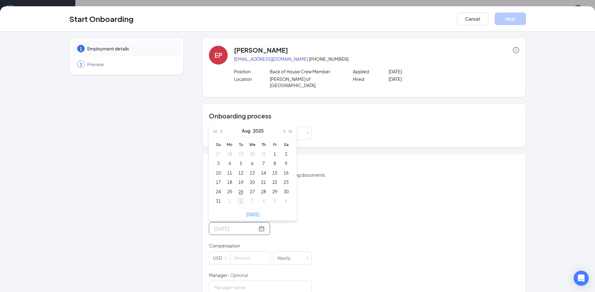
type input "Sep 2, 2025"
click at [237, 197] on div "2" at bounding box center [241, 201] width 8 height 8
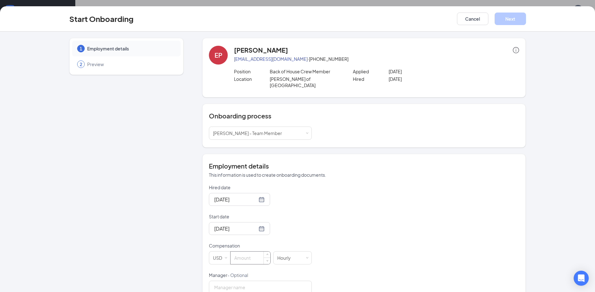
click at [249, 252] on input at bounding box center [250, 258] width 40 height 13
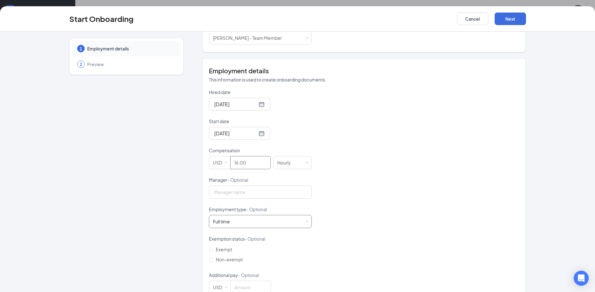
scroll to position [105, 0]
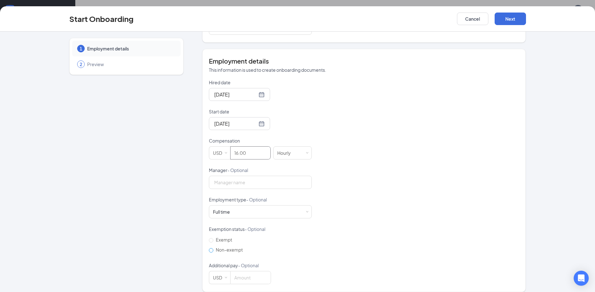
type input "16"
click at [211, 248] on input "Non-exempt" at bounding box center [211, 250] width 4 height 4
radio input "true"
click at [508, 19] on button "Next" at bounding box center [509, 19] width 31 height 13
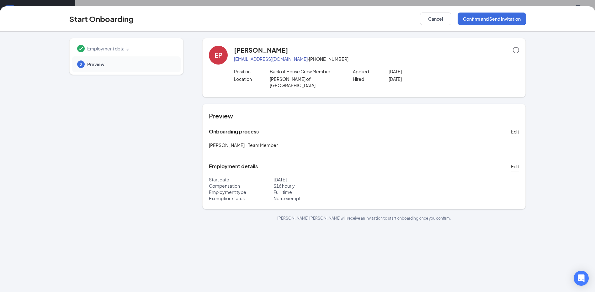
scroll to position [0, 0]
click at [496, 16] on button "Confirm and Send Invitation" at bounding box center [491, 19] width 68 height 13
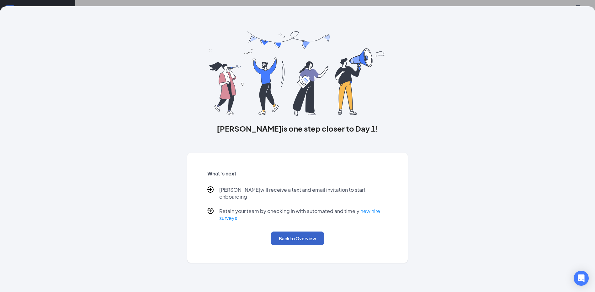
click at [291, 232] on button "Back to Overview" at bounding box center [297, 239] width 53 height 14
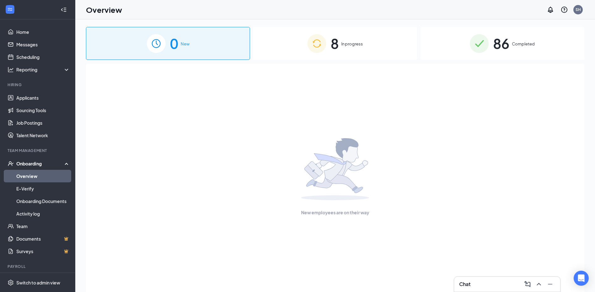
click at [478, 288] on div "Chat" at bounding box center [507, 284] width 96 height 10
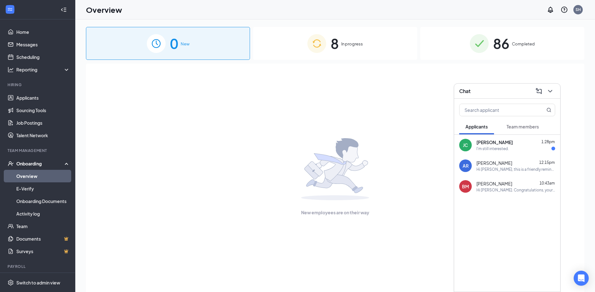
click at [496, 140] on span "[PERSON_NAME]" at bounding box center [494, 142] width 36 height 6
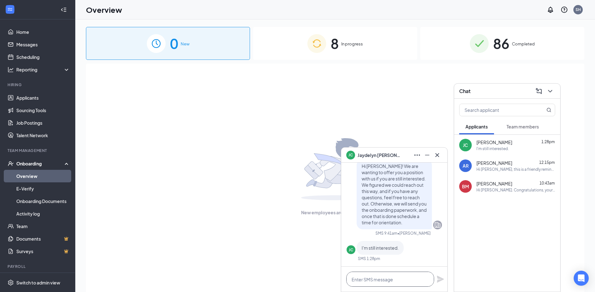
click at [386, 283] on textarea at bounding box center [390, 279] width 88 height 15
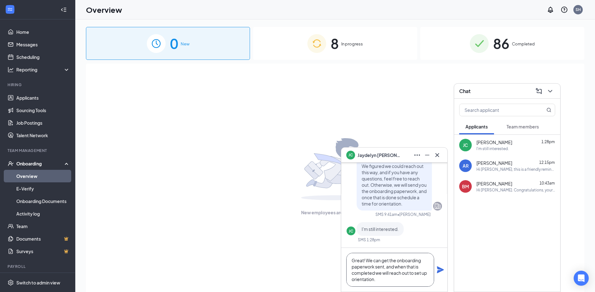
type textarea "Great! We can get the onboarding paperwork sent, and when that is completed we …"
click at [439, 271] on icon "Plane" at bounding box center [440, 269] width 7 height 7
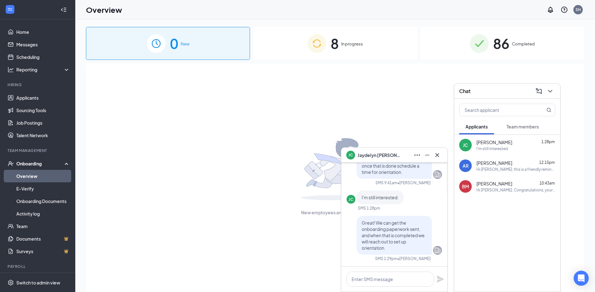
scroll to position [0, 0]
click at [439, 158] on icon "Cross" at bounding box center [437, 155] width 8 height 8
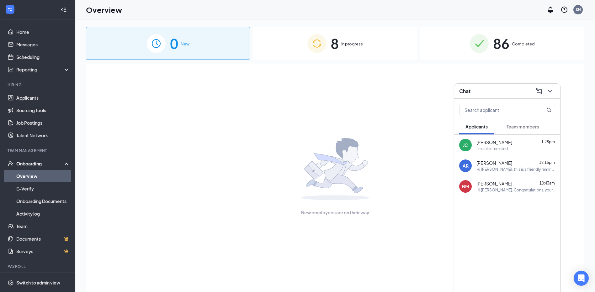
click at [519, 92] on div "Chat" at bounding box center [507, 91] width 96 height 10
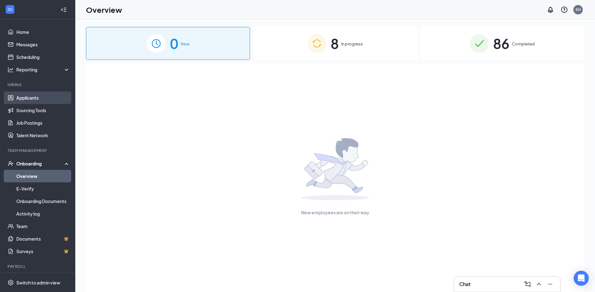
click at [34, 98] on link "Applicants" at bounding box center [43, 98] width 54 height 13
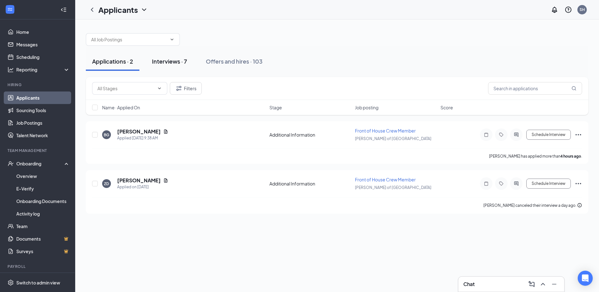
click at [167, 60] on div "Interviews · 7" at bounding box center [169, 61] width 35 height 8
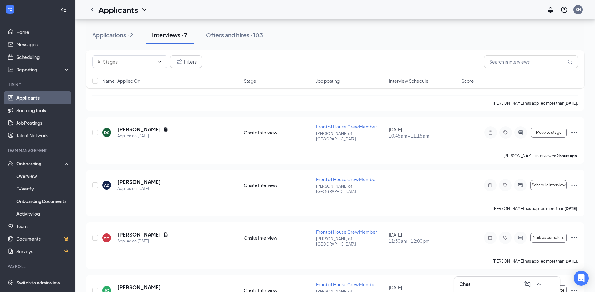
scroll to position [164, 0]
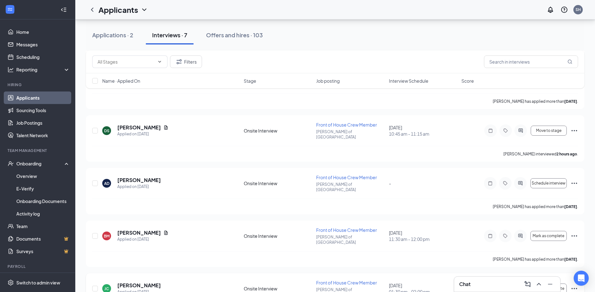
click at [574, 285] on icon "Ellipses" at bounding box center [574, 289] width 8 height 8
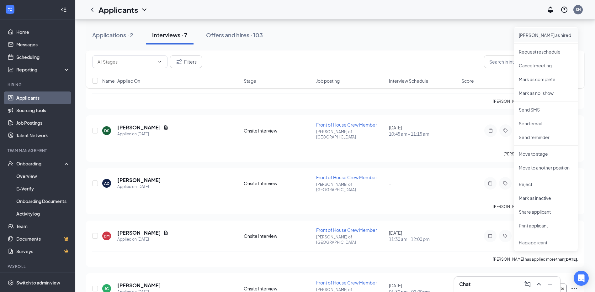
click at [544, 34] on p "Mark as hired" at bounding box center [545, 35] width 54 height 6
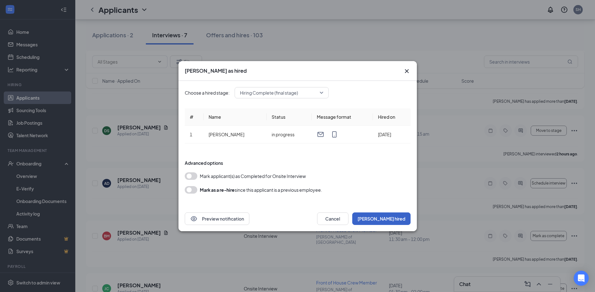
click at [394, 220] on button "Mark hired" at bounding box center [381, 219] width 58 height 13
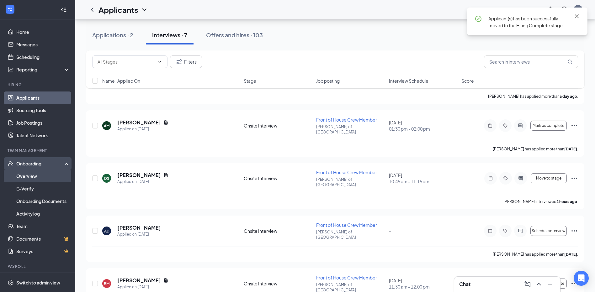
click at [21, 178] on link "Overview" at bounding box center [43, 176] width 54 height 13
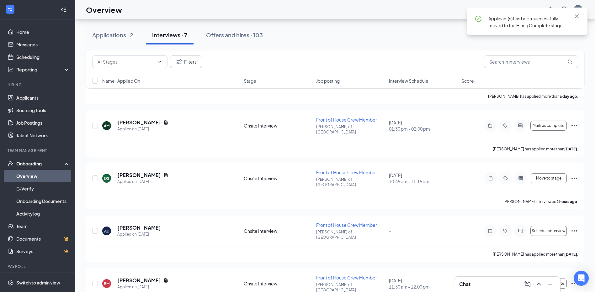
scroll to position [28, 0]
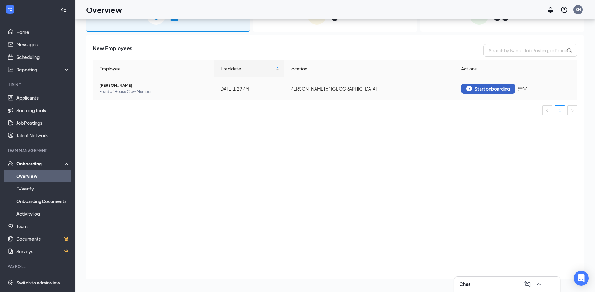
click at [478, 87] on div "Start onboarding" at bounding box center [488, 89] width 44 height 6
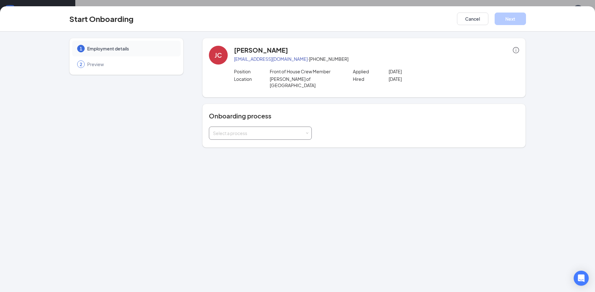
click at [304, 127] on div "Select a process" at bounding box center [260, 133] width 95 height 13
click at [297, 141] on li "[PERSON_NAME] - Team Member" at bounding box center [260, 140] width 103 height 11
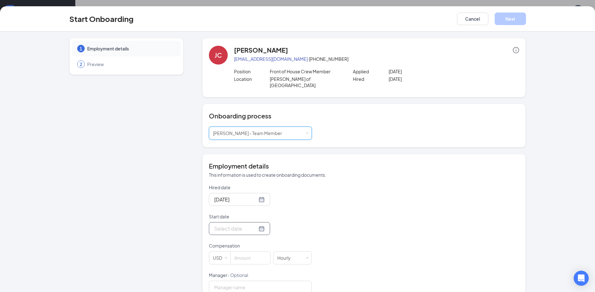
click at [253, 225] on div at bounding box center [239, 229] width 50 height 8
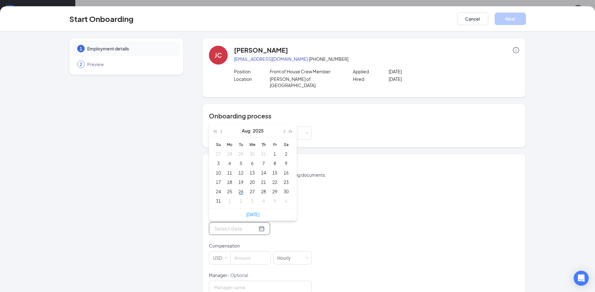
click at [253, 225] on div at bounding box center [239, 229] width 50 height 8
type input "Sep 2, 2025"
click at [238, 197] on div "2" at bounding box center [241, 201] width 8 height 8
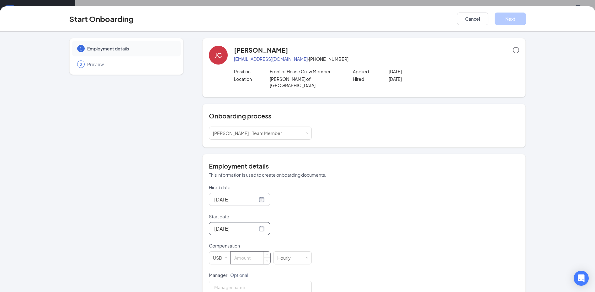
click at [243, 255] on input at bounding box center [250, 258] width 40 height 13
type input "15.3"
click at [293, 227] on div "Sep 2, 2025" at bounding box center [260, 228] width 103 height 13
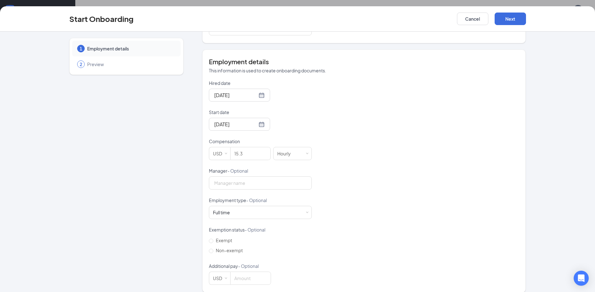
scroll to position [105, 0]
click at [297, 208] on div "Full time Works 30+ hours per week and is reasonably expected to work" at bounding box center [260, 212] width 95 height 13
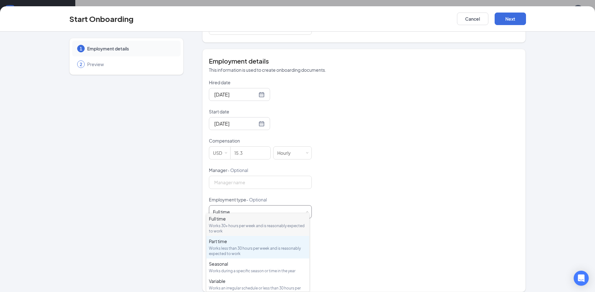
click at [287, 247] on div "Works less than 30 hours per week and is reasonably expected to work" at bounding box center [258, 251] width 98 height 11
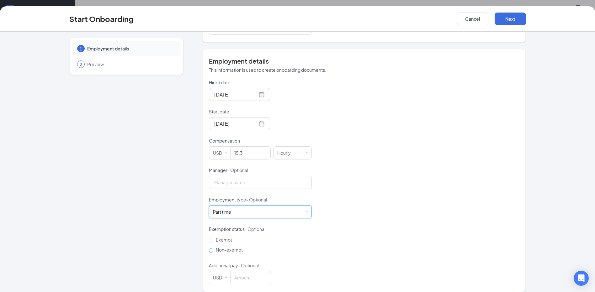
click at [209, 248] on input "Non-exempt" at bounding box center [211, 250] width 4 height 4
radio input "true"
click at [512, 22] on button "Next" at bounding box center [509, 19] width 31 height 13
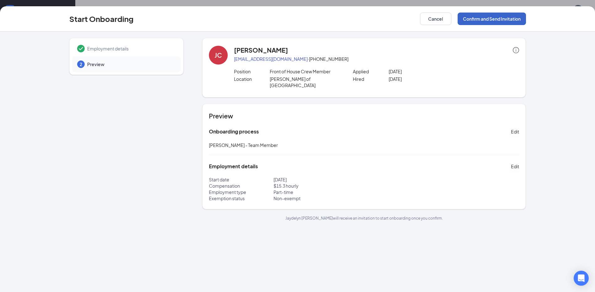
click at [512, 17] on button "Confirm and Send Invitation" at bounding box center [491, 19] width 68 height 13
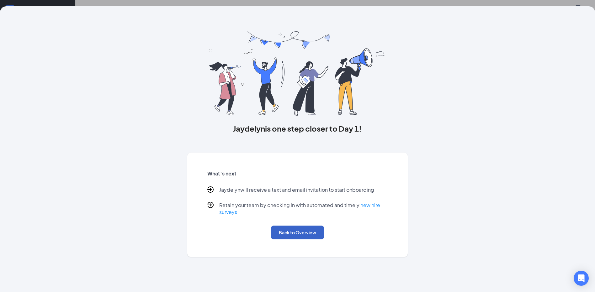
click at [301, 232] on button "Back to Overview" at bounding box center [297, 233] width 53 height 14
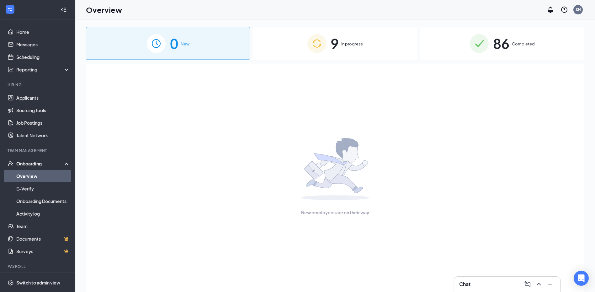
click at [337, 44] on span "9" at bounding box center [334, 44] width 8 height 22
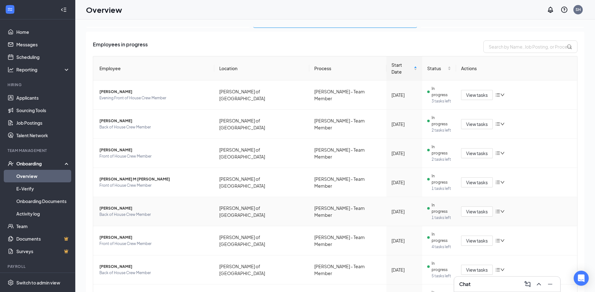
scroll to position [41, 0]
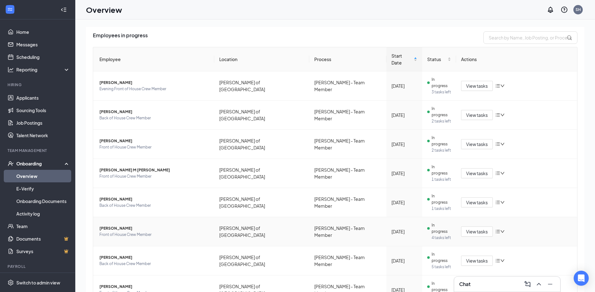
click at [123, 232] on span "Front of House Crew Member" at bounding box center [154, 235] width 110 height 6
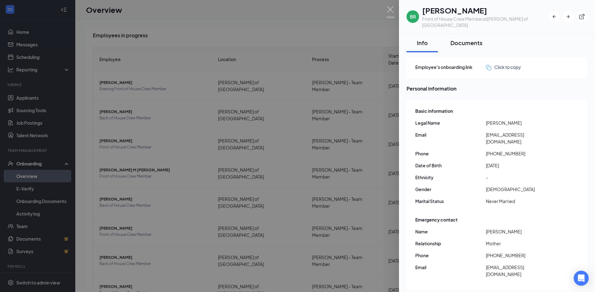
click at [463, 39] on div "Documents" at bounding box center [466, 43] width 32 height 8
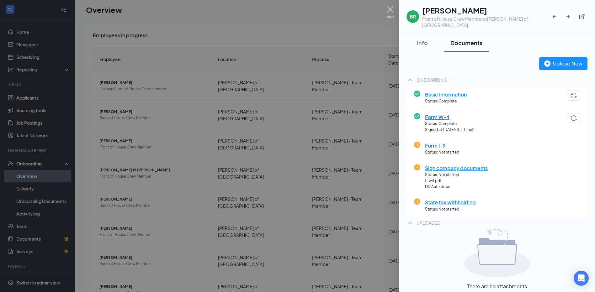
click at [390, 10] on img at bounding box center [390, 12] width 8 height 12
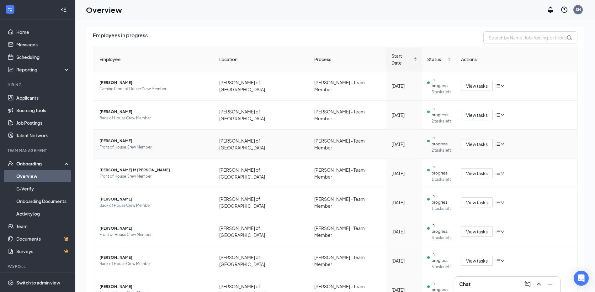
click at [104, 138] on span "[PERSON_NAME]" at bounding box center [154, 141] width 110 height 6
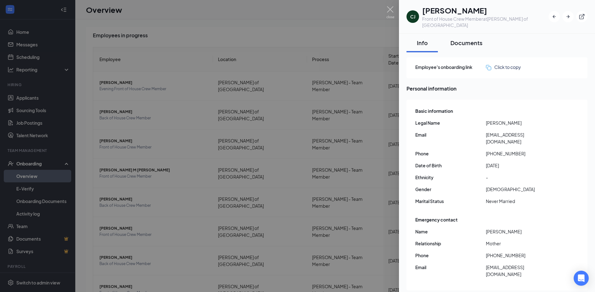
click at [463, 39] on div "Documents" at bounding box center [466, 43] width 32 height 8
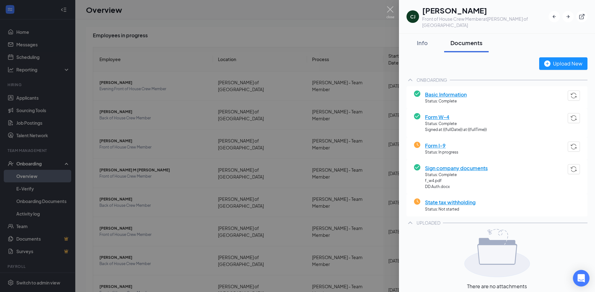
click at [582, 281] on icon "Open Intercom Messenger" at bounding box center [580, 278] width 7 height 8
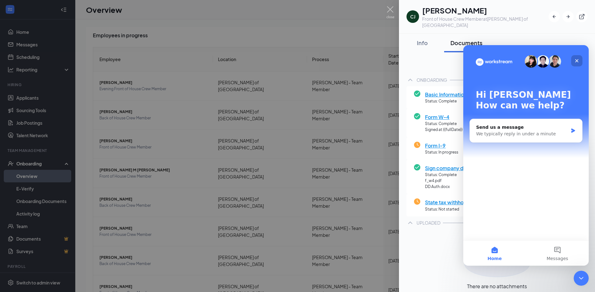
click at [578, 60] on icon "Close" at bounding box center [576, 60] width 3 height 3
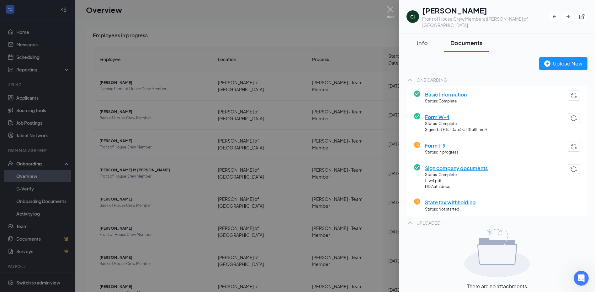
click at [396, 13] on div at bounding box center [297, 146] width 595 height 292
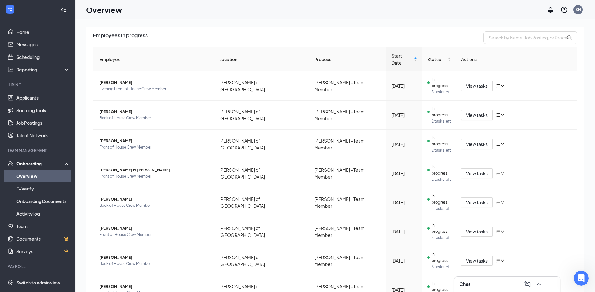
click at [392, 12] on div "Overview SH" at bounding box center [334, 9] width 519 height 19
click at [505, 286] on div "Chat" at bounding box center [507, 284] width 96 height 10
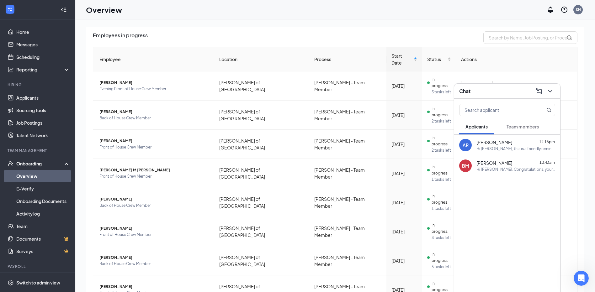
click at [518, 129] on span "Team members" at bounding box center [522, 127] width 32 height 6
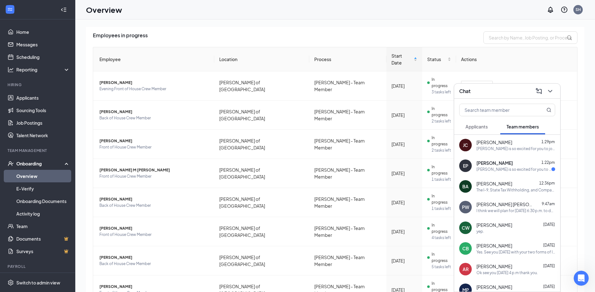
click at [505, 169] on div "[PERSON_NAME] is so excited for you to join our team! Do you know anyone else w…" at bounding box center [513, 169] width 75 height 5
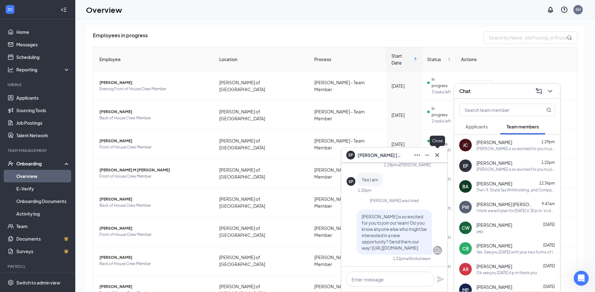
click at [435, 154] on icon "Cross" at bounding box center [437, 155] width 8 height 8
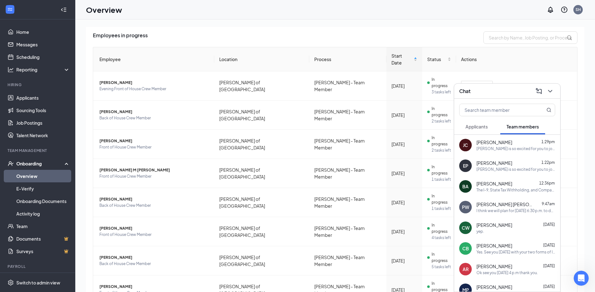
click at [494, 229] on div "yep." at bounding box center [515, 231] width 79 height 5
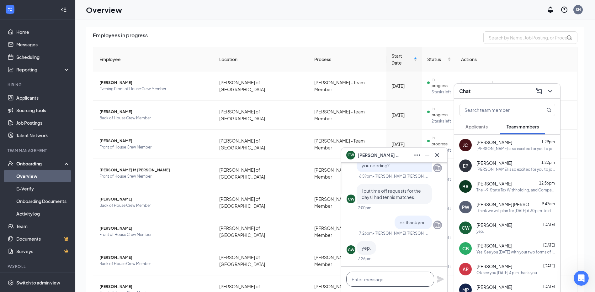
click at [384, 285] on textarea at bounding box center [390, 279] width 88 height 15
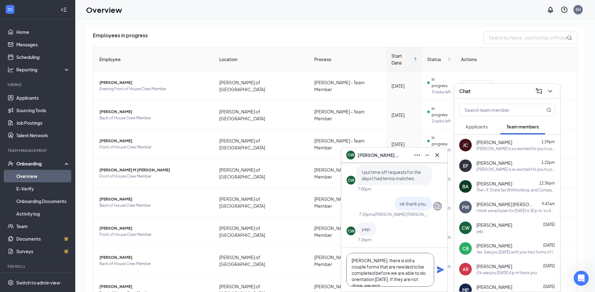
scroll to position [7, 0]
type textarea "[PERSON_NAME], there is still a couple forms that are needed to be completed be…"
click at [440, 270] on icon "Plane" at bounding box center [440, 270] width 8 height 8
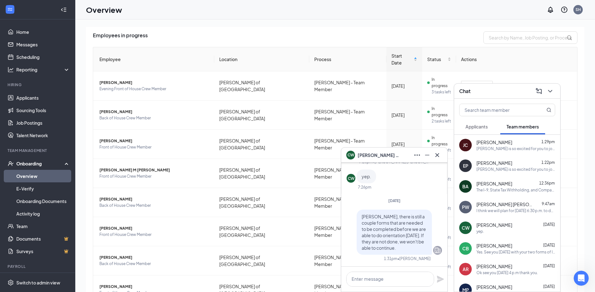
scroll to position [0, 0]
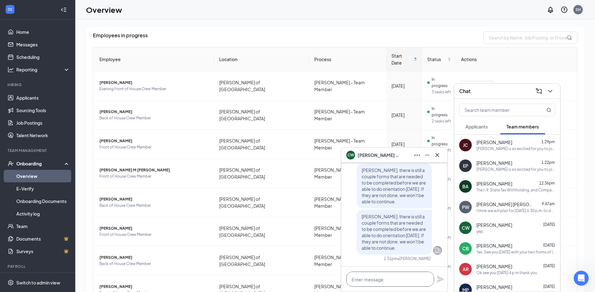
click at [396, 280] on textarea at bounding box center [390, 279] width 88 height 15
type textarea "Wrong Carter!! So sorry about that"
click at [440, 279] on icon "Plane" at bounding box center [440, 279] width 7 height 7
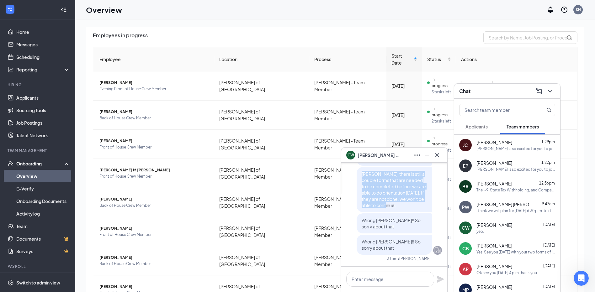
drag, startPoint x: 393, startPoint y: 207, endPoint x: 351, endPoint y: 172, distance: 53.7
click at [351, 172] on div "Carter, there is still a couple forms that are needed to be completed before we…" at bounding box center [393, 188] width 95 height 134
drag, startPoint x: 351, startPoint y: 172, endPoint x: 376, endPoint y: 180, distance: 26.0
copy span "[PERSON_NAME], there is still a couple forms that are needed to be completed be…"
click at [496, 228] on span "[PERSON_NAME]" at bounding box center [494, 225] width 36 height 6
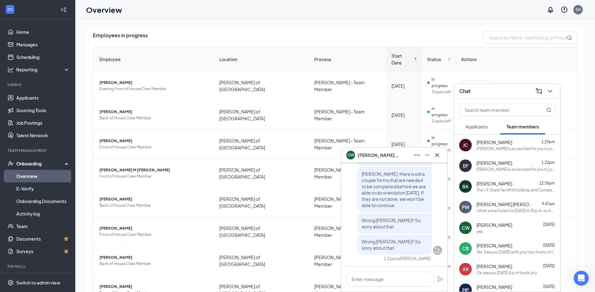
click at [495, 252] on div "Yes. See you [DATE] with your two forms of ID. Thank you." at bounding box center [515, 251] width 79 height 5
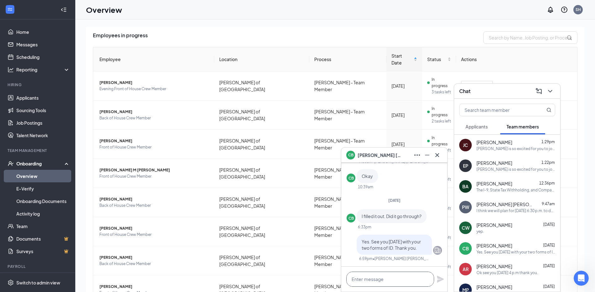
click at [378, 281] on textarea at bounding box center [390, 279] width 88 height 15
paste textarea "[PERSON_NAME], there is still a couple forms that are needed to be completed be…"
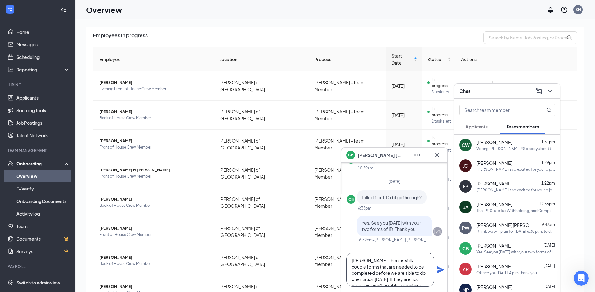
scroll to position [7, 0]
type textarea "[PERSON_NAME], there is still a couple forms that are needed to be completed be…"
click at [105, 138] on span "[PERSON_NAME]" at bounding box center [154, 141] width 110 height 6
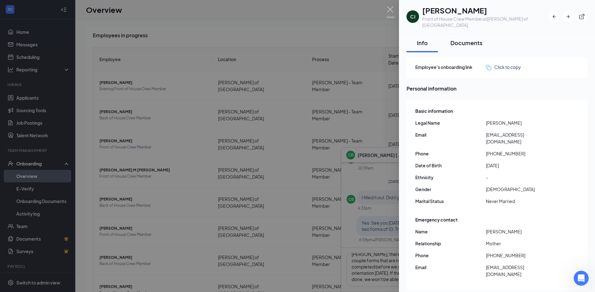
click at [476, 39] on div "Documents" at bounding box center [466, 43] width 32 height 8
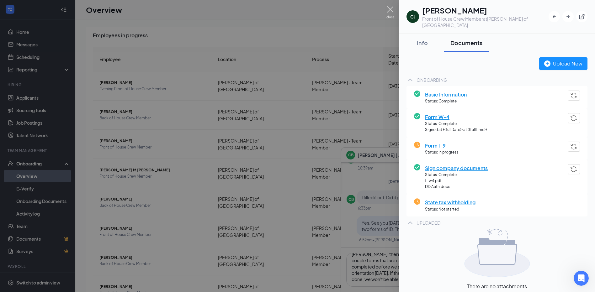
click at [389, 12] on img at bounding box center [390, 12] width 8 height 12
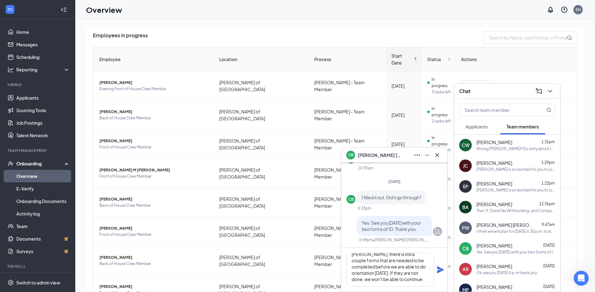
click at [437, 271] on icon "Plane" at bounding box center [440, 269] width 7 height 7
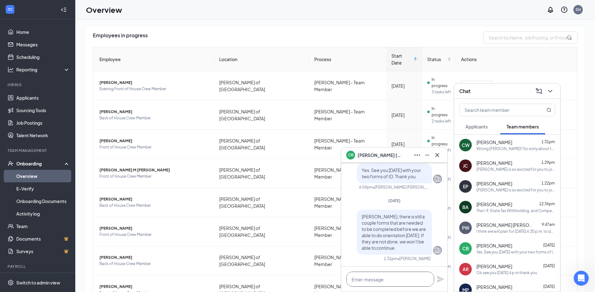
click at [378, 281] on textarea at bounding box center [390, 279] width 88 height 15
click at [436, 155] on icon "Cross" at bounding box center [437, 155] width 8 height 8
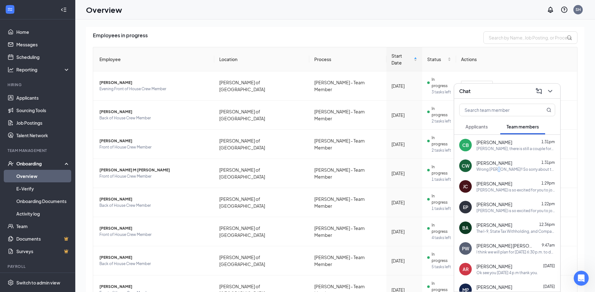
click at [498, 173] on div "CW Carter Walnofer 1:31pm Wrong Carter!! So sorry about that" at bounding box center [507, 165] width 106 height 21
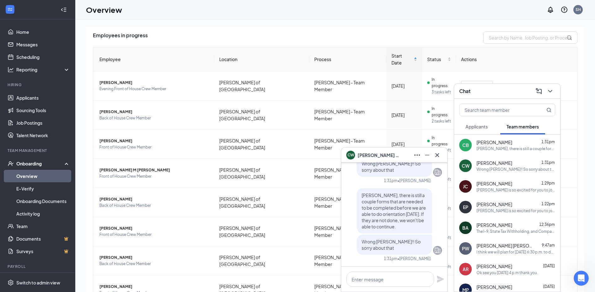
drag, startPoint x: 498, startPoint y: 173, endPoint x: 484, endPoint y: 144, distance: 31.7
click at [484, 144] on span "[PERSON_NAME]" at bounding box center [494, 142] width 36 height 6
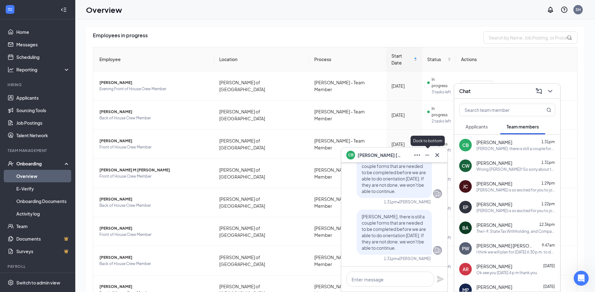
click at [431, 156] on button at bounding box center [427, 155] width 10 height 10
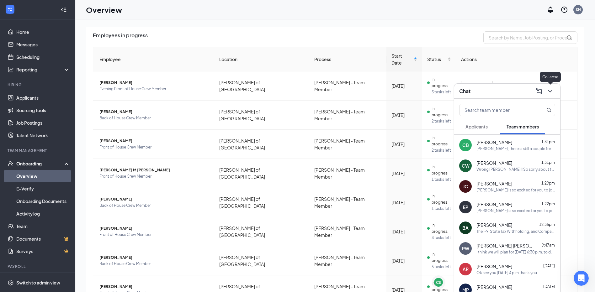
click at [551, 90] on icon "ChevronDown" at bounding box center [550, 91] width 8 height 8
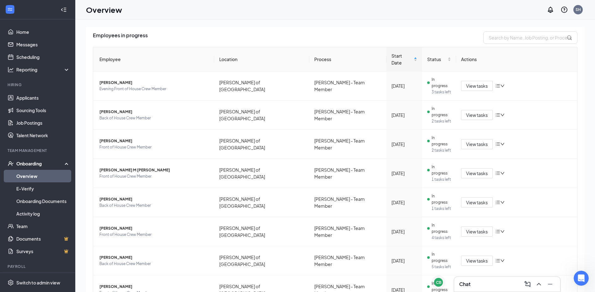
click at [45, 175] on link "Overview" at bounding box center [43, 176] width 54 height 13
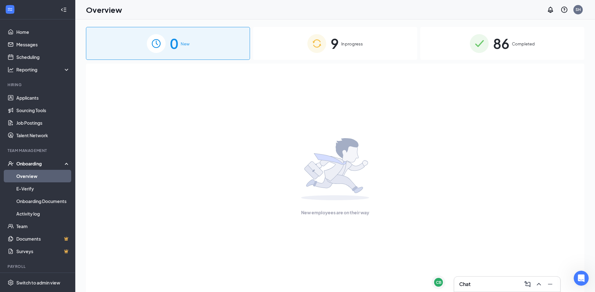
click at [337, 40] on span "9" at bounding box center [334, 44] width 8 height 22
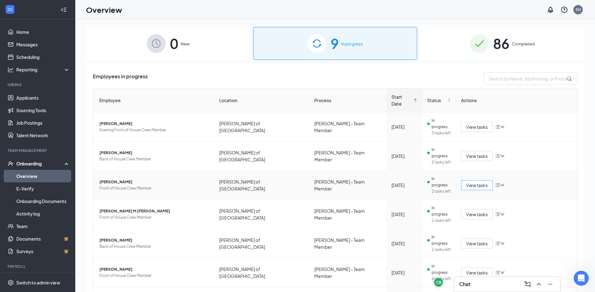
click at [476, 182] on span "View tasks" at bounding box center [477, 185] width 22 height 7
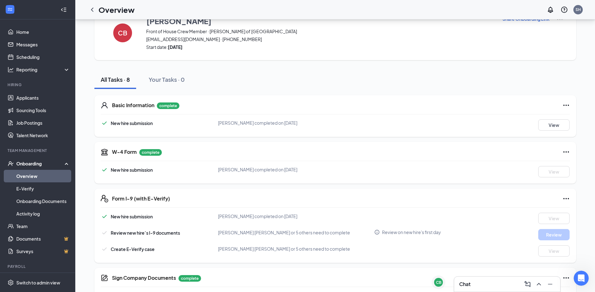
scroll to position [63, 0]
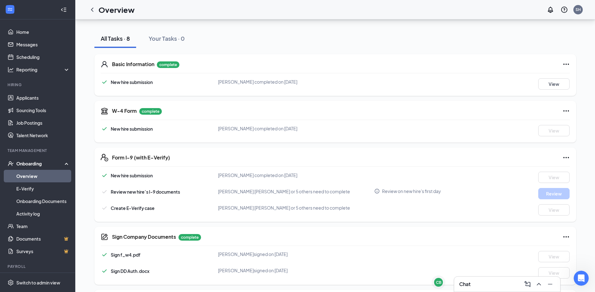
click at [53, 173] on link "Overview" at bounding box center [43, 176] width 54 height 13
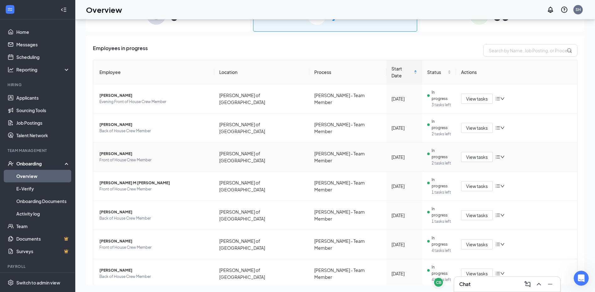
click at [118, 151] on span "[PERSON_NAME]" at bounding box center [154, 154] width 110 height 6
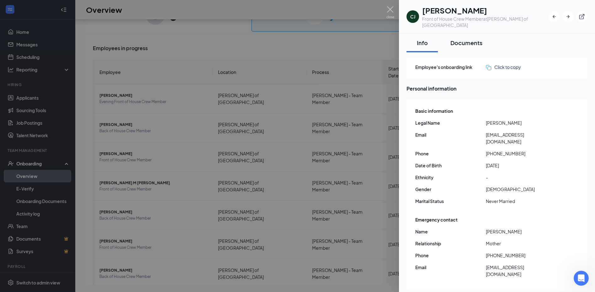
click at [471, 40] on div "Documents" at bounding box center [466, 43] width 32 height 8
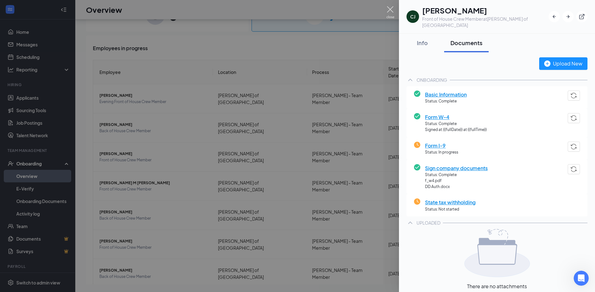
click at [387, 13] on img at bounding box center [390, 12] width 8 height 12
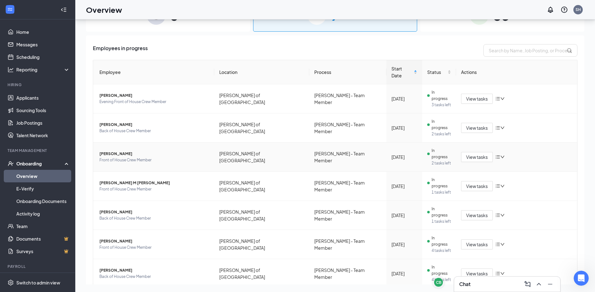
click at [118, 151] on span "[PERSON_NAME]" at bounding box center [154, 154] width 110 height 6
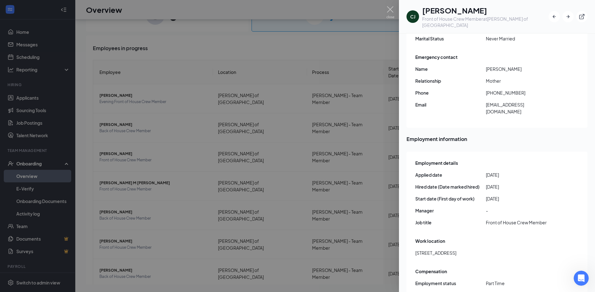
scroll to position [167, 0]
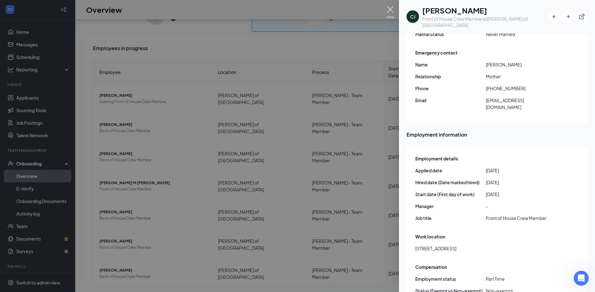
click at [390, 12] on img at bounding box center [390, 12] width 8 height 12
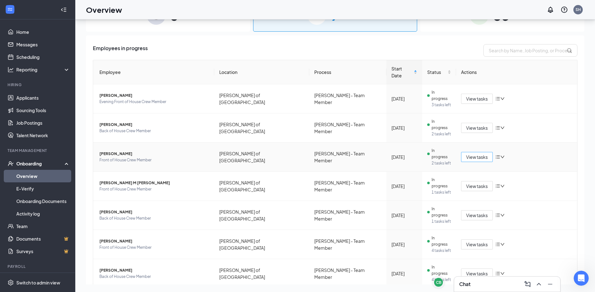
click at [474, 154] on span "View tasks" at bounding box center [477, 157] width 22 height 7
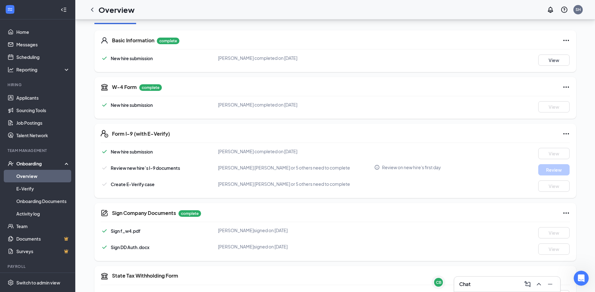
scroll to position [110, 0]
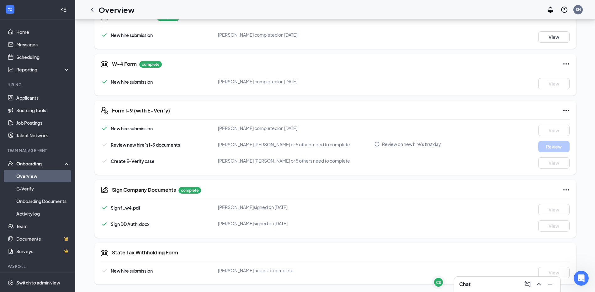
click at [444, 287] on div "CB Carter Bingner" at bounding box center [461, 283] width 55 height 9
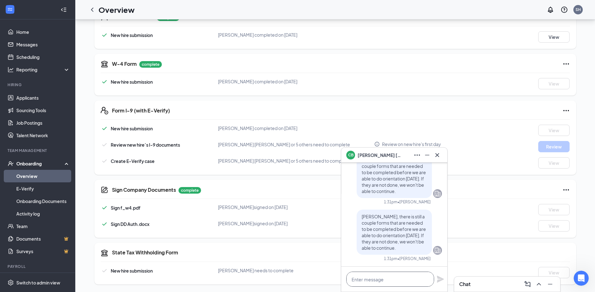
click at [377, 275] on textarea at bounding box center [390, 279] width 88 height 15
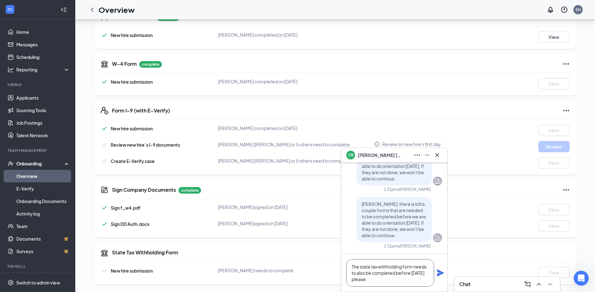
type textarea "The state tax withholding form needs to also be completed before [DATE] please."
click at [443, 273] on icon "Plane" at bounding box center [440, 273] width 7 height 7
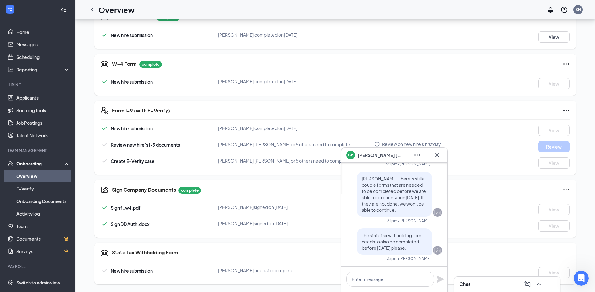
scroll to position [0, 0]
click at [426, 153] on icon "Minimize" at bounding box center [427, 155] width 8 height 8
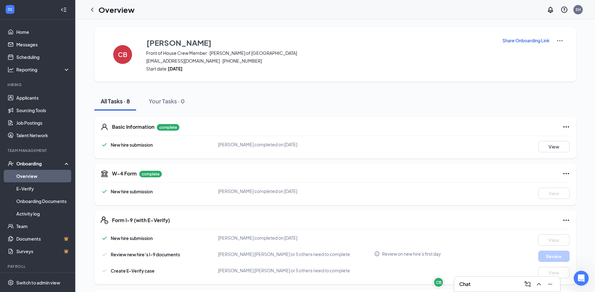
scroll to position [28, 0]
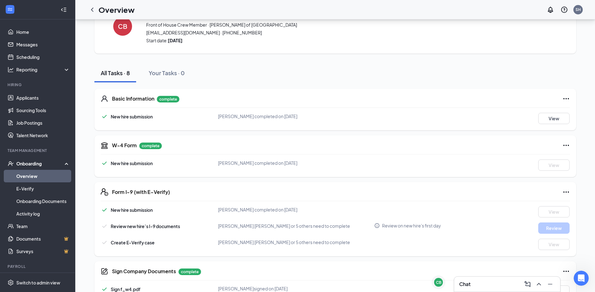
click at [38, 175] on link "Overview" at bounding box center [43, 176] width 54 height 13
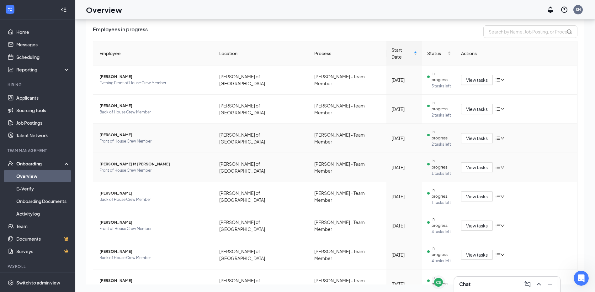
scroll to position [41, 0]
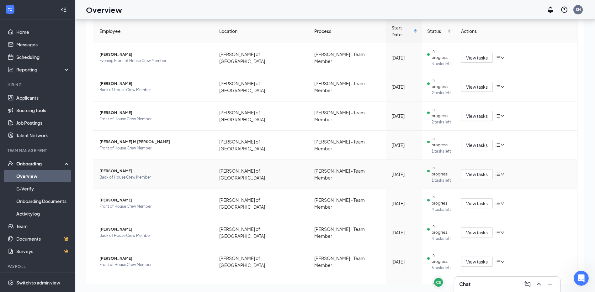
click at [112, 160] on td "Adriana Ramos Back of House Crew Member" at bounding box center [153, 174] width 121 height 29
click at [118, 168] on span "[PERSON_NAME]" at bounding box center [154, 171] width 110 height 6
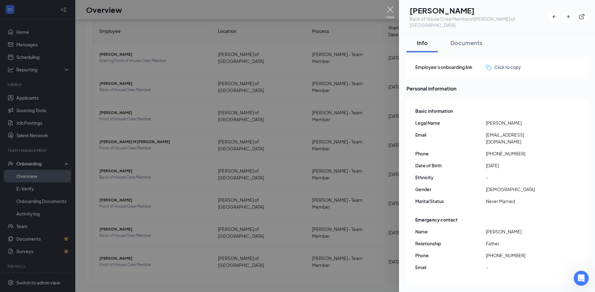
click at [393, 14] on img at bounding box center [390, 12] width 8 height 12
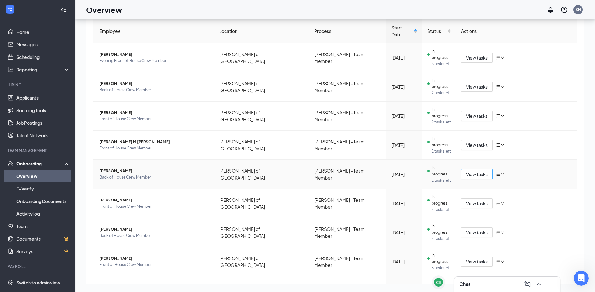
click at [468, 171] on span "View tasks" at bounding box center [477, 174] width 22 height 7
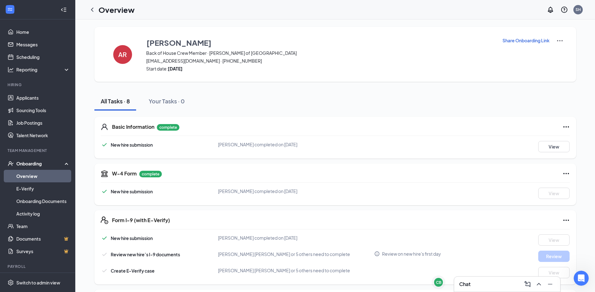
click at [478, 288] on div "Chat" at bounding box center [507, 284] width 96 height 10
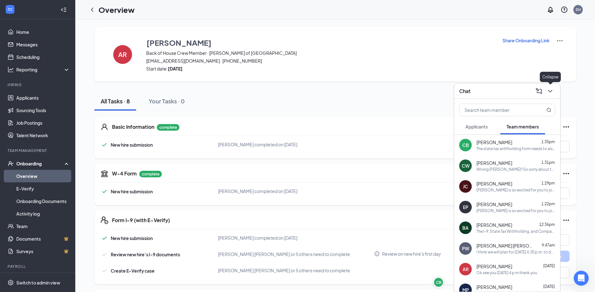
click at [548, 91] on icon "ChevronDown" at bounding box center [550, 91] width 8 height 8
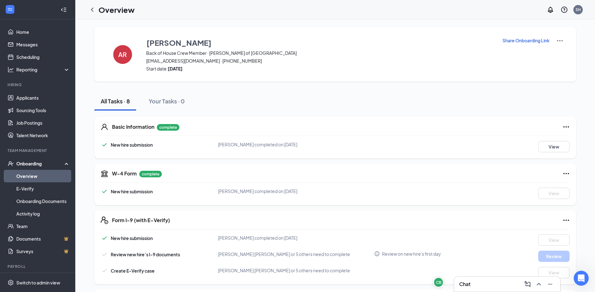
click at [35, 178] on link "Overview" at bounding box center [43, 176] width 54 height 13
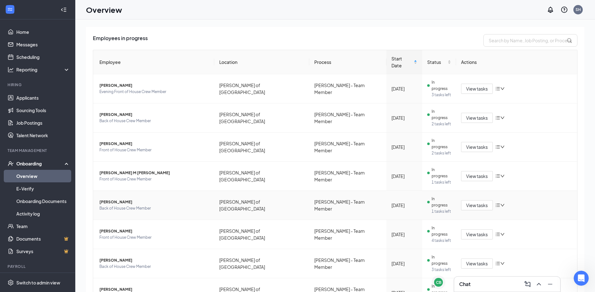
scroll to position [41, 0]
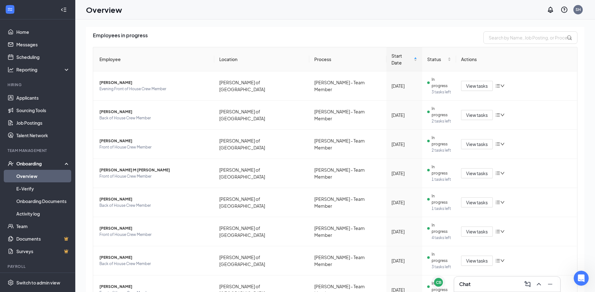
click at [481, 284] on div "Chat" at bounding box center [507, 284] width 96 height 10
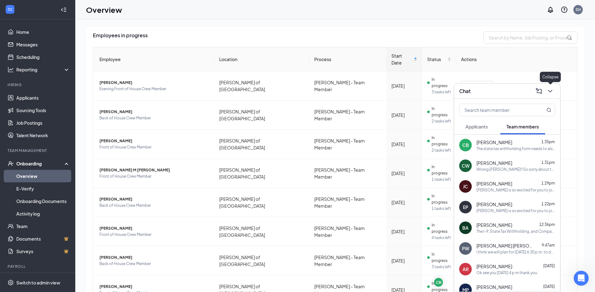
click at [549, 94] on icon "ChevronDown" at bounding box center [550, 91] width 8 height 8
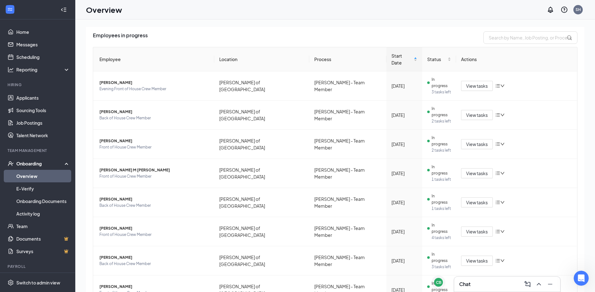
click at [481, 283] on div "Chat" at bounding box center [507, 284] width 96 height 10
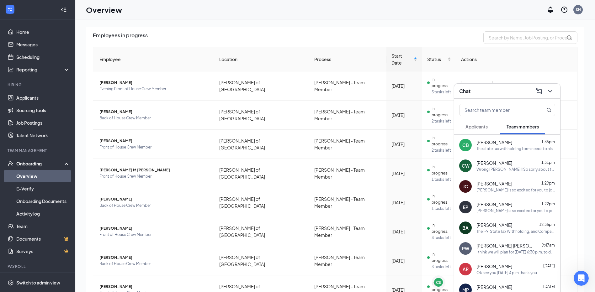
click at [496, 128] on div "Applicants Team members" at bounding box center [507, 127] width 96 height 16
click at [501, 190] on div "[PERSON_NAME] is so excited for you to join our team! Do you know anyone else w…" at bounding box center [515, 189] width 79 height 5
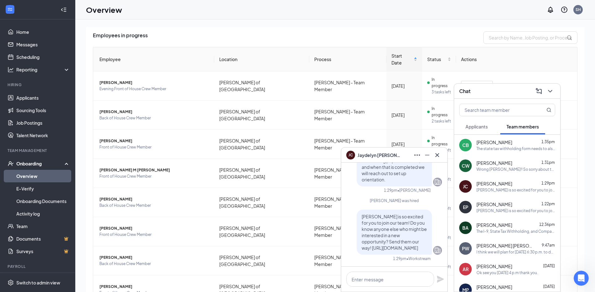
scroll to position [28, 0]
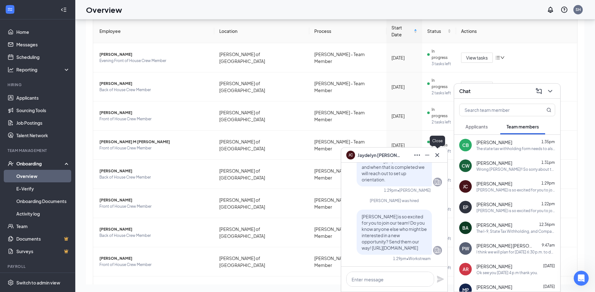
click at [440, 156] on icon "Cross" at bounding box center [437, 155] width 8 height 8
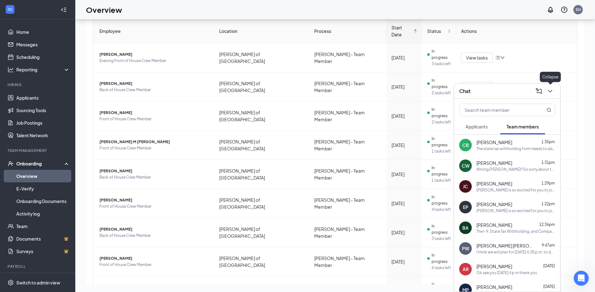
click at [548, 91] on icon "ChevronDown" at bounding box center [550, 91] width 8 height 8
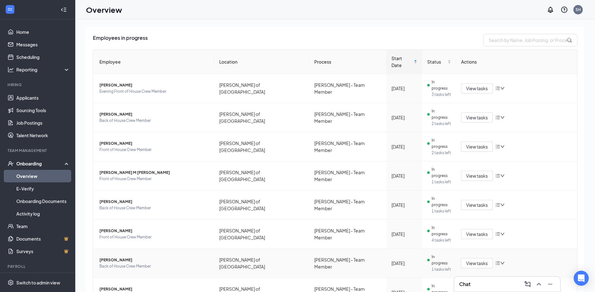
scroll to position [41, 0]
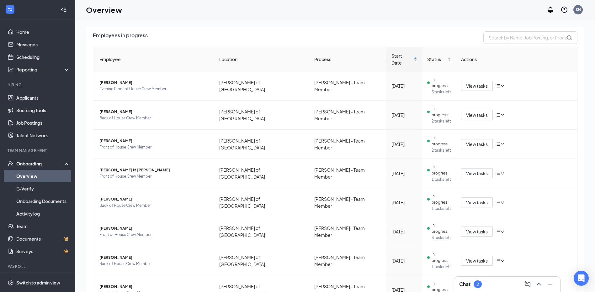
click at [486, 291] on div "Chat 2" at bounding box center [507, 284] width 106 height 15
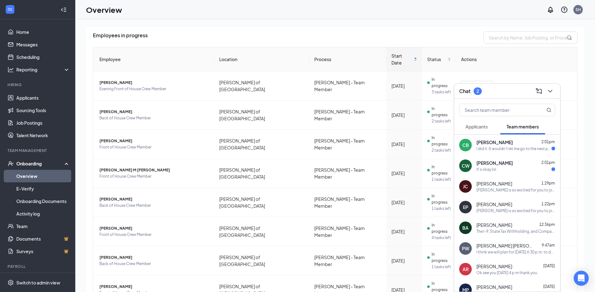
click at [510, 172] on div "[PERSON_NAME] [PERSON_NAME] 2:01pm It's okay lol" at bounding box center [507, 165] width 106 height 21
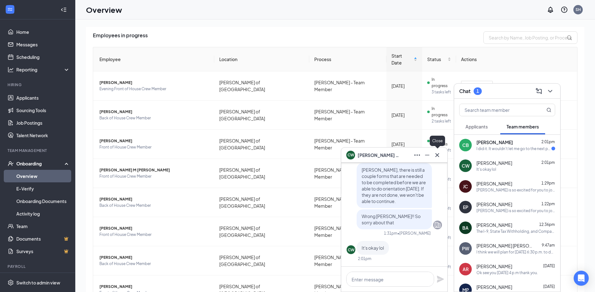
click at [437, 156] on icon "Cross" at bounding box center [437, 155] width 8 height 8
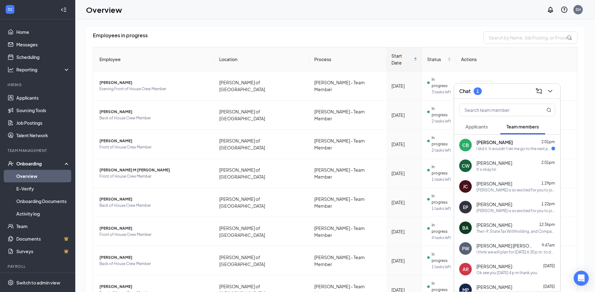
click at [519, 152] on div "[PERSON_NAME] 2:01pm I did it. It wouldn't let me go to the next page or click …" at bounding box center [507, 145] width 106 height 21
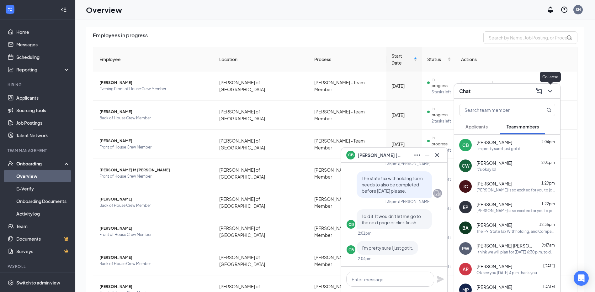
click at [550, 90] on icon "ChevronDown" at bounding box center [550, 91] width 8 height 8
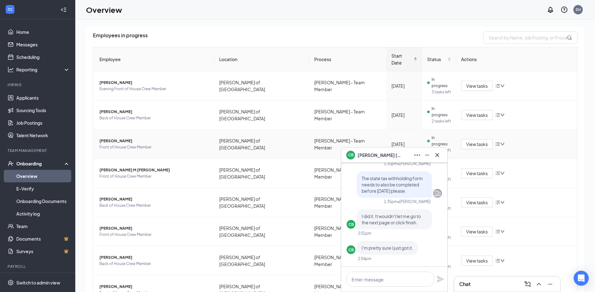
click at [148, 144] on span "Front of House Crew Member" at bounding box center [154, 147] width 110 height 6
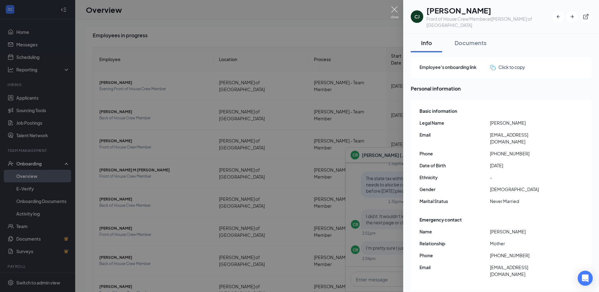
click at [398, 12] on img at bounding box center [395, 12] width 8 height 12
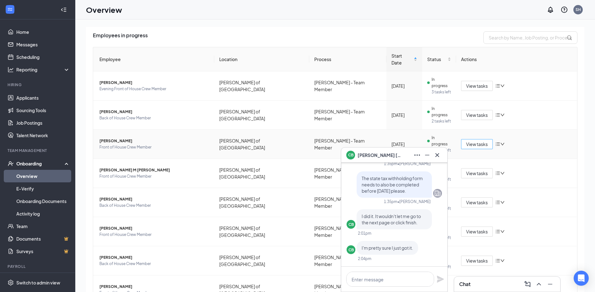
click at [470, 141] on span "View tasks" at bounding box center [477, 144] width 22 height 7
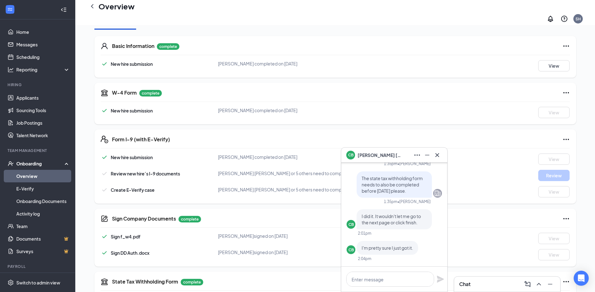
scroll to position [110, 0]
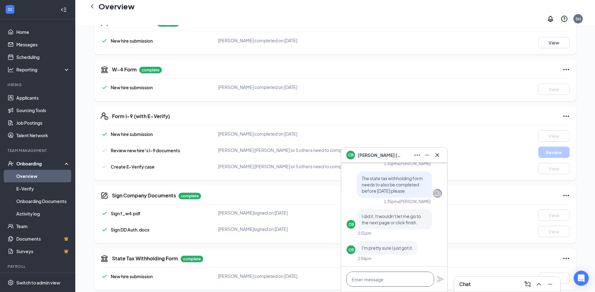
click at [368, 280] on textarea at bounding box center [390, 279] width 88 height 15
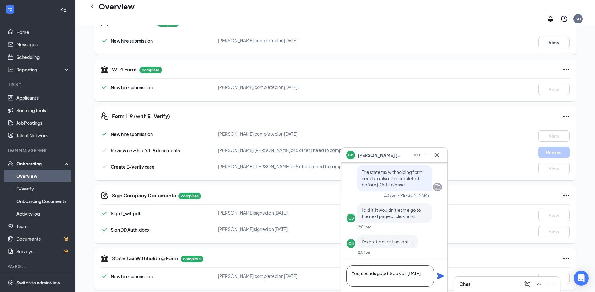
click at [398, 284] on textarea "Yes, sounds good. See you [DATE]." at bounding box center [390, 275] width 88 height 21
type textarea "Yes, sounds good. See you [DATE]."
click at [444, 277] on div "Yes, sounds good. See you [DATE]." at bounding box center [394, 275] width 106 height 31
click at [443, 277] on icon "Plane" at bounding box center [440, 276] width 8 height 8
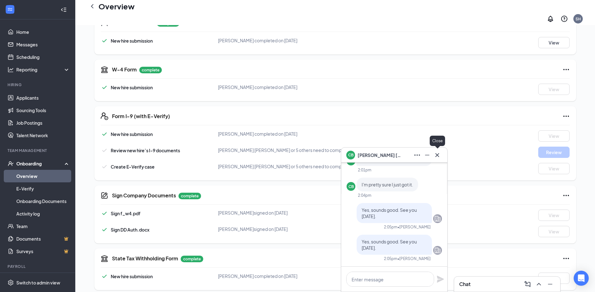
click at [438, 160] on button at bounding box center [437, 155] width 10 height 10
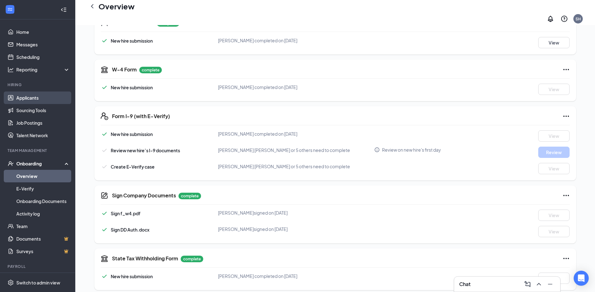
click at [55, 101] on link "Applicants" at bounding box center [43, 98] width 54 height 13
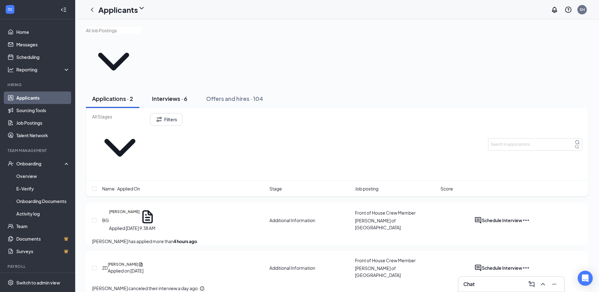
click at [168, 95] on div "Interviews · 6" at bounding box center [169, 99] width 35 height 8
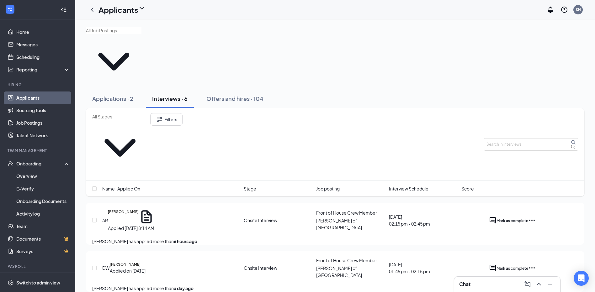
click at [534, 267] on icon "Ellipses" at bounding box center [532, 267] width 6 height 1
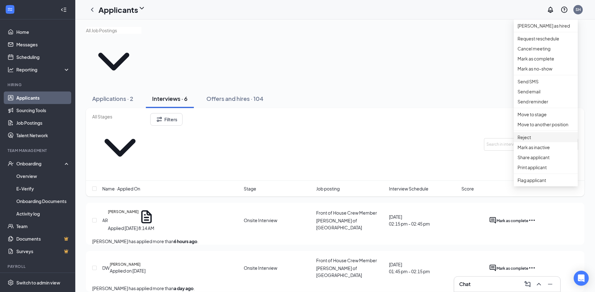
click at [537, 141] on p "Reject" at bounding box center [545, 137] width 56 height 7
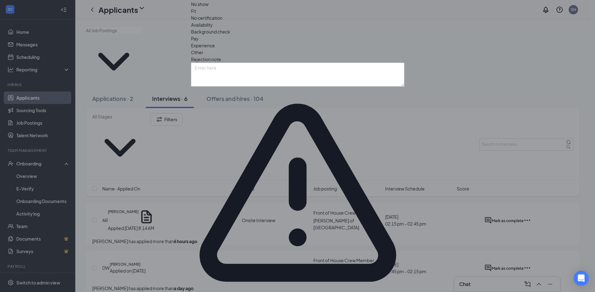
click at [203, 56] on span "Other" at bounding box center [197, 52] width 12 height 7
click at [270, 14] on div "Fit" at bounding box center [297, 11] width 213 height 7
click at [245, 87] on textarea at bounding box center [297, 75] width 213 height 24
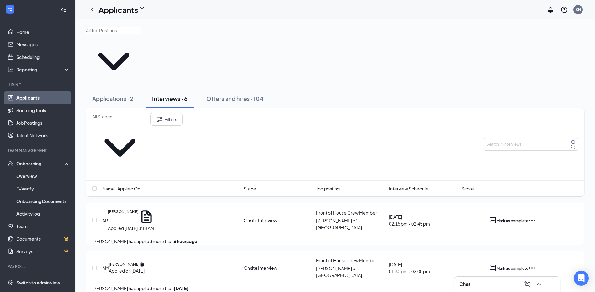
click at [535, 217] on icon "Ellipses" at bounding box center [532, 221] width 8 height 8
click at [218, 209] on div "AR Alissa Reiser Applied Today 8:14 AM" at bounding box center [171, 220] width 138 height 23
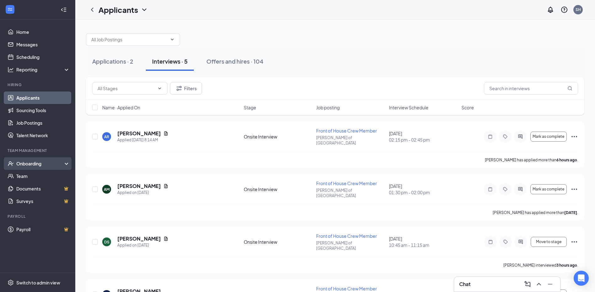
click at [43, 160] on div "Onboarding" at bounding box center [37, 163] width 75 height 13
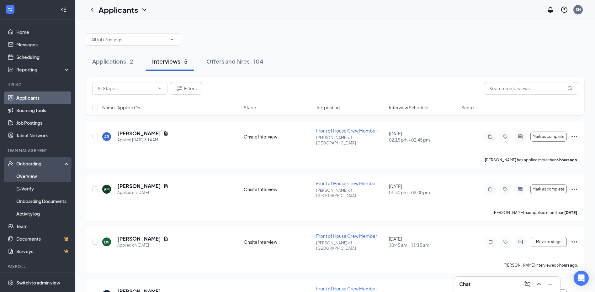
click at [37, 175] on link "Overview" at bounding box center [43, 176] width 54 height 13
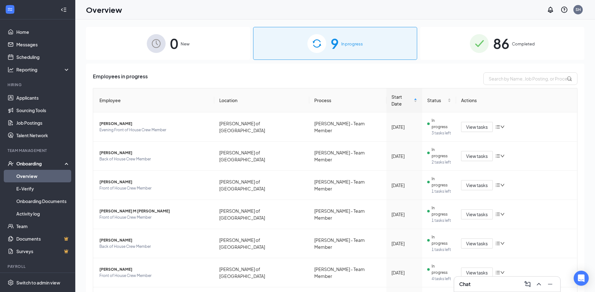
click at [487, 285] on div "Chat" at bounding box center [507, 284] width 96 height 10
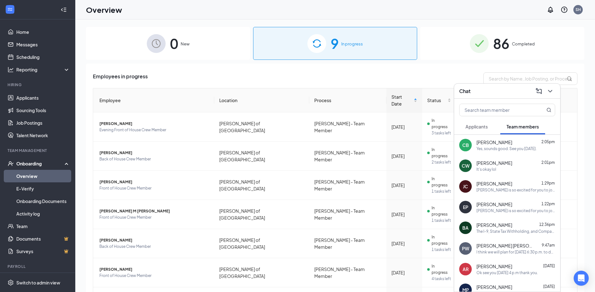
click at [521, 90] on div "Chat" at bounding box center [507, 91] width 96 height 10
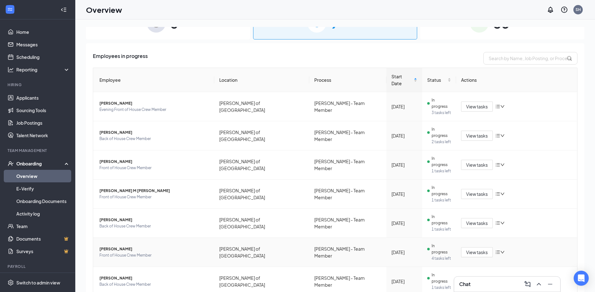
scroll to position [41, 0]
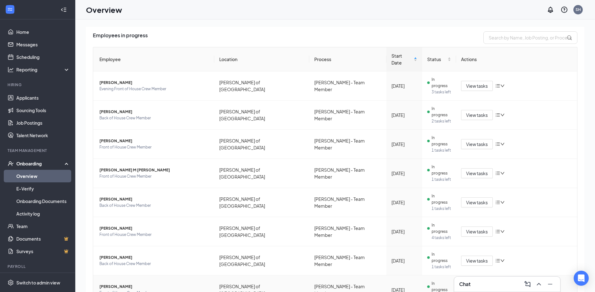
click at [127, 290] on span "Front of House Crew Member" at bounding box center [154, 293] width 110 height 6
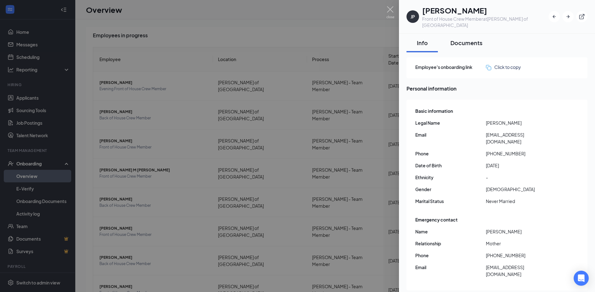
click at [455, 39] on div "Documents" at bounding box center [466, 43] width 32 height 8
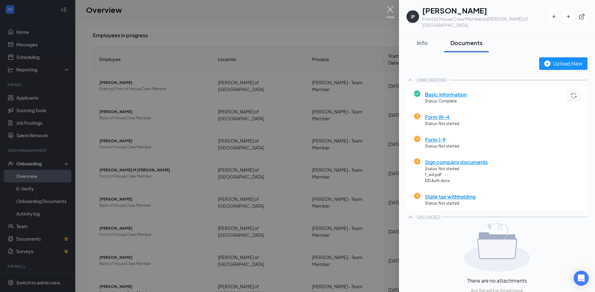
click at [386, 12] on img at bounding box center [390, 12] width 8 height 12
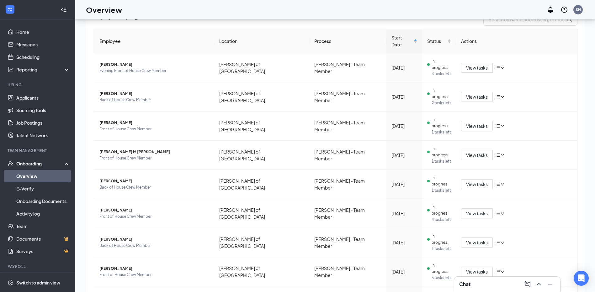
scroll to position [28, 0]
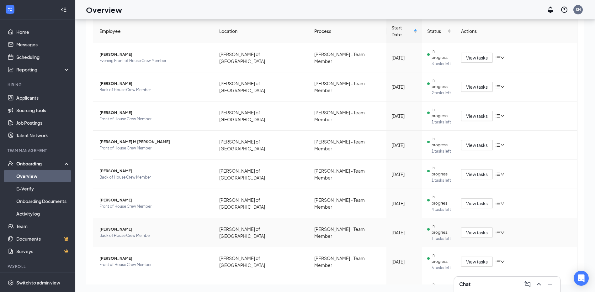
click at [115, 226] on span "[PERSON_NAME]" at bounding box center [154, 229] width 110 height 6
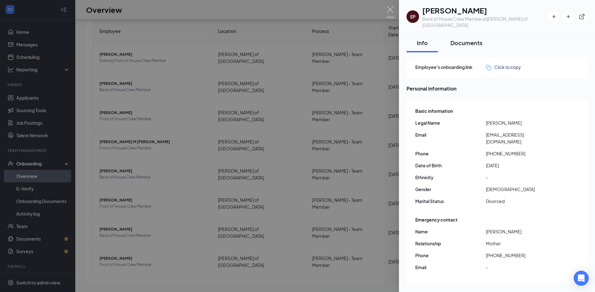
click at [468, 39] on div "Documents" at bounding box center [466, 43] width 32 height 8
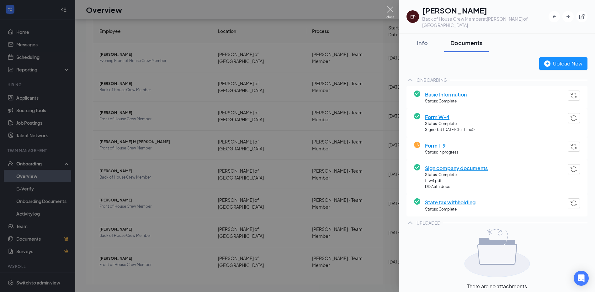
click at [390, 10] on img at bounding box center [390, 12] width 8 height 12
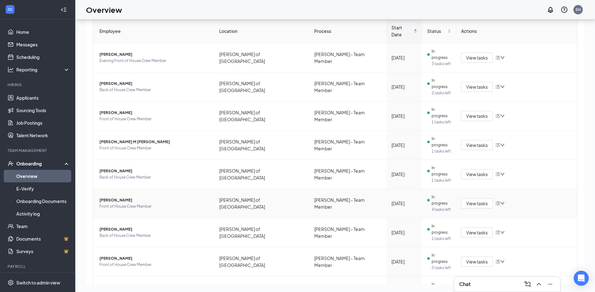
click at [115, 189] on td "[PERSON_NAME] Front of House Crew Member" at bounding box center [153, 203] width 121 height 29
click at [115, 197] on span "[PERSON_NAME]" at bounding box center [154, 200] width 110 height 6
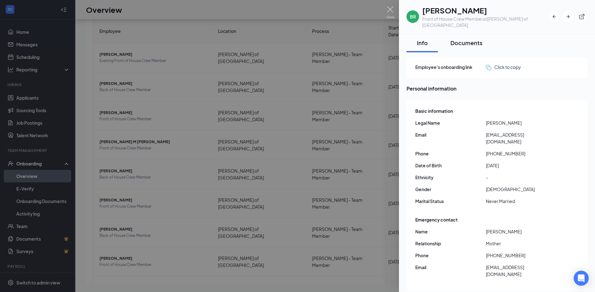
click at [465, 40] on div "Documents" at bounding box center [466, 43] width 32 height 8
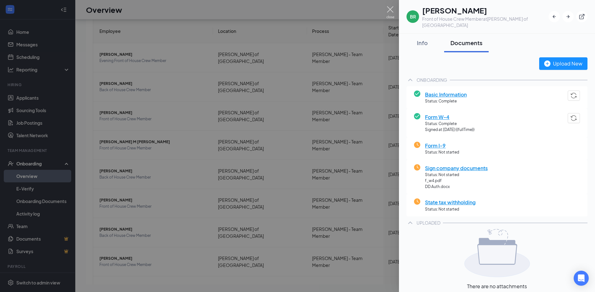
click at [391, 8] on img at bounding box center [390, 12] width 8 height 12
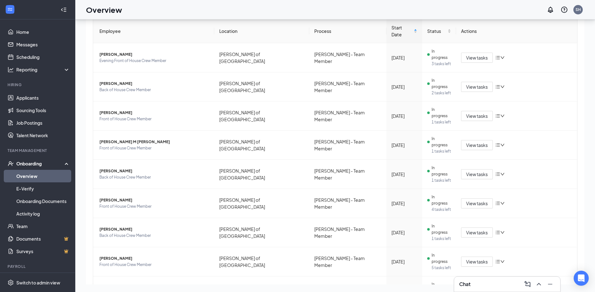
click at [479, 283] on div "Chat" at bounding box center [507, 284] width 96 height 10
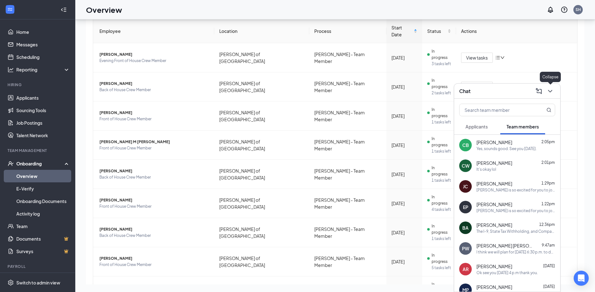
click at [551, 94] on icon "ChevronDown" at bounding box center [550, 91] width 8 height 8
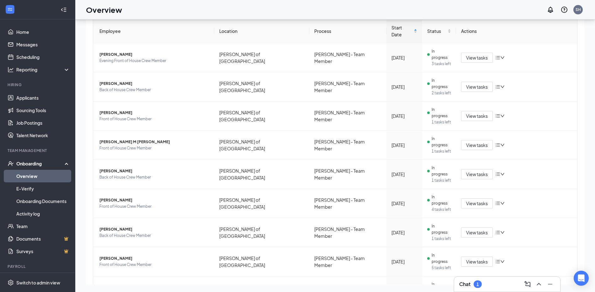
click at [502, 285] on div "Chat 1" at bounding box center [507, 284] width 96 height 10
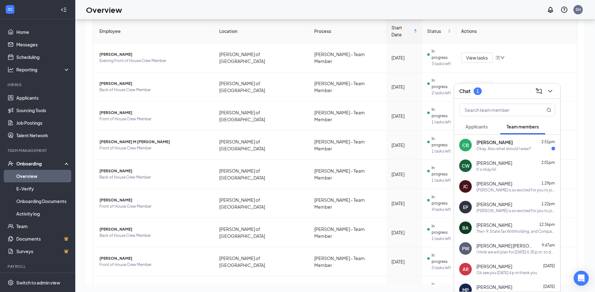
click at [522, 150] on div "Okay. Also what should I wear?" at bounding box center [503, 148] width 55 height 5
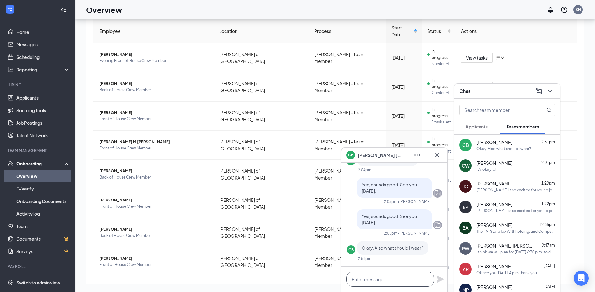
click at [380, 276] on textarea at bounding box center [390, 279] width 88 height 15
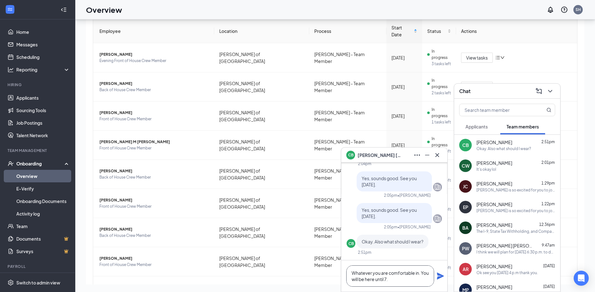
type textarea "Whatever you are comfortable in. You will be here until 7."
click at [442, 278] on icon "Plane" at bounding box center [440, 276] width 8 height 8
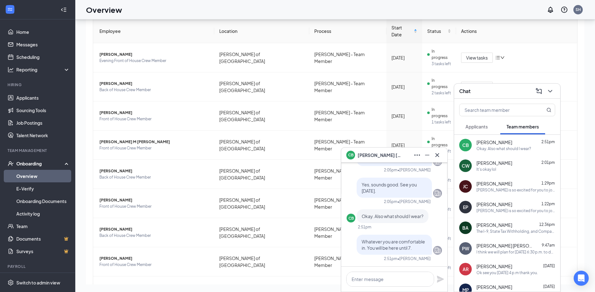
scroll to position [0, 0]
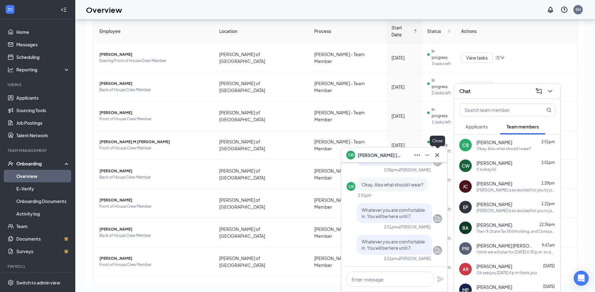
click at [434, 155] on icon "Cross" at bounding box center [437, 155] width 8 height 8
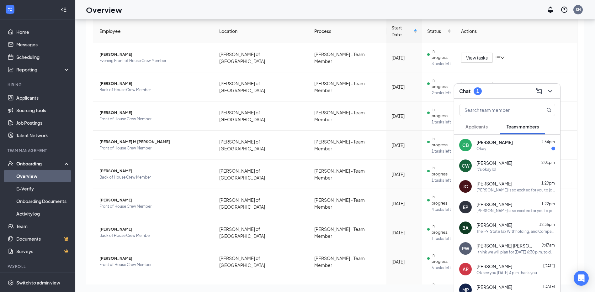
click at [511, 145] on div "[PERSON_NAME] 2:54pm Okay" at bounding box center [515, 145] width 79 height 12
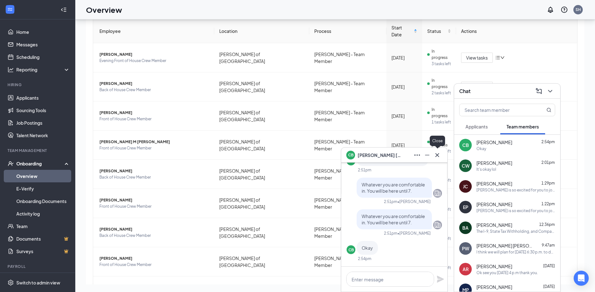
click at [441, 156] on button at bounding box center [437, 155] width 10 height 10
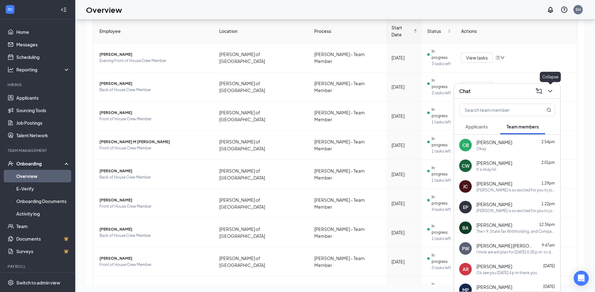
click at [549, 90] on icon "ChevronDown" at bounding box center [550, 91] width 8 height 8
